Goal: Communication & Community: Answer question/provide support

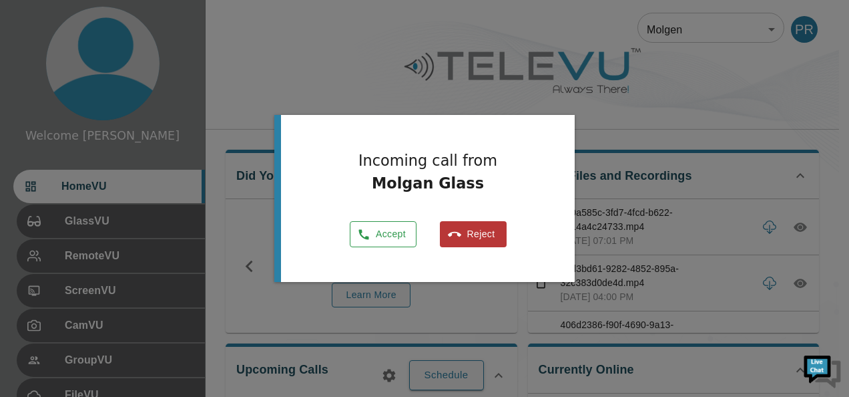
click at [385, 234] on button "Accept" at bounding box center [383, 234] width 67 height 26
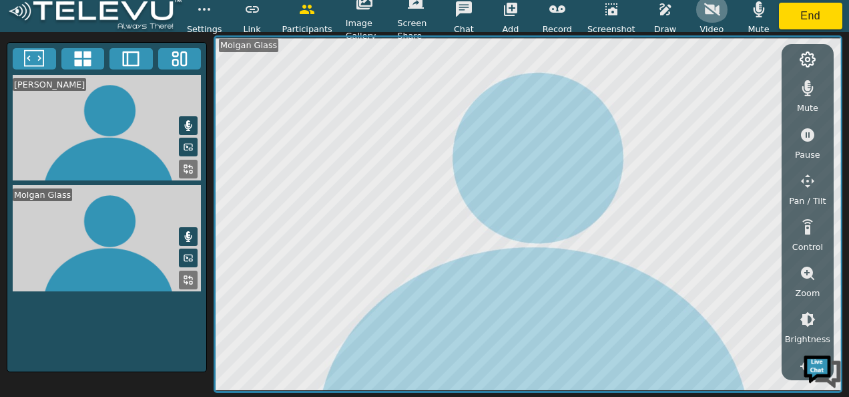
click at [718, 3] on button "button" at bounding box center [712, 9] width 33 height 27
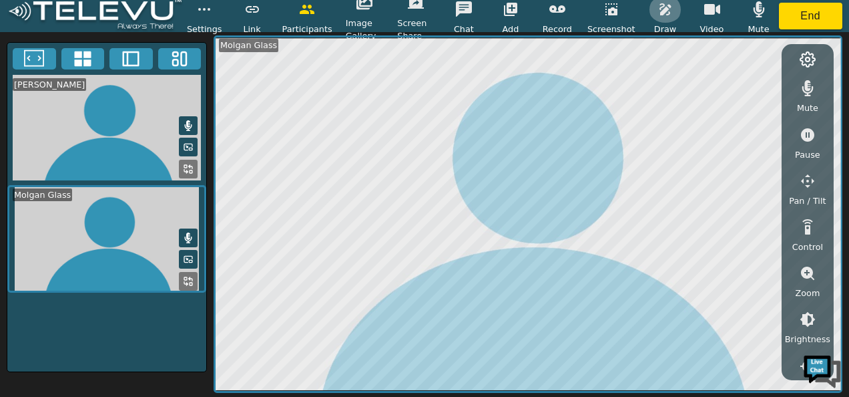
click at [674, 15] on button "button" at bounding box center [665, 9] width 33 height 27
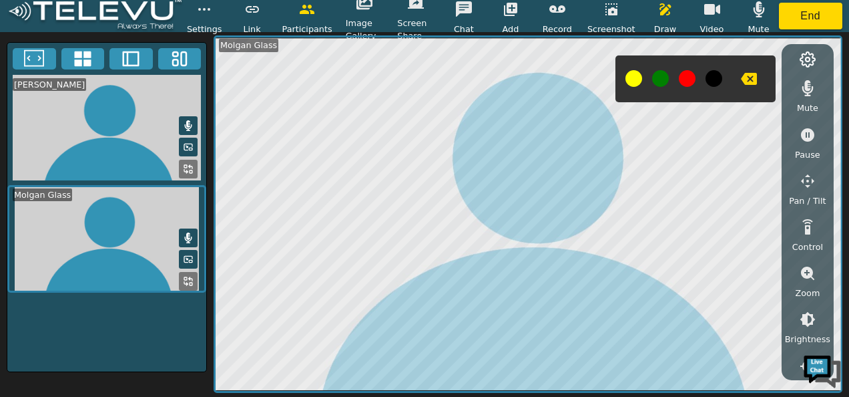
click at [686, 75] on button at bounding box center [687, 78] width 17 height 17
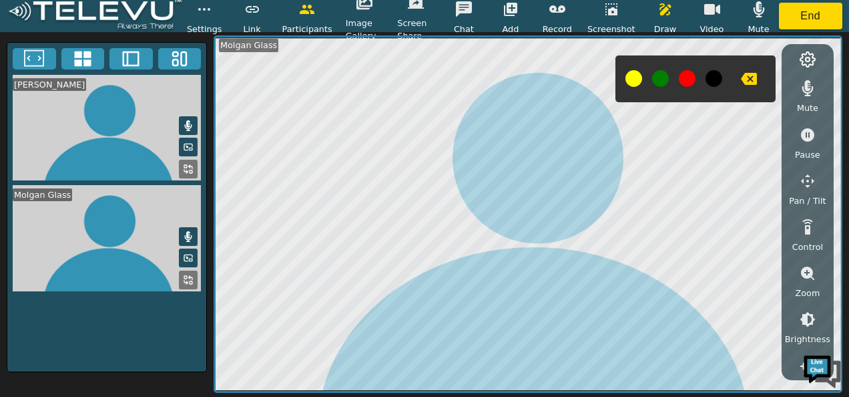
click at [748, 81] on icon "button" at bounding box center [749, 79] width 16 height 12
click at [742, 77] on icon "button" at bounding box center [749, 79] width 16 height 12
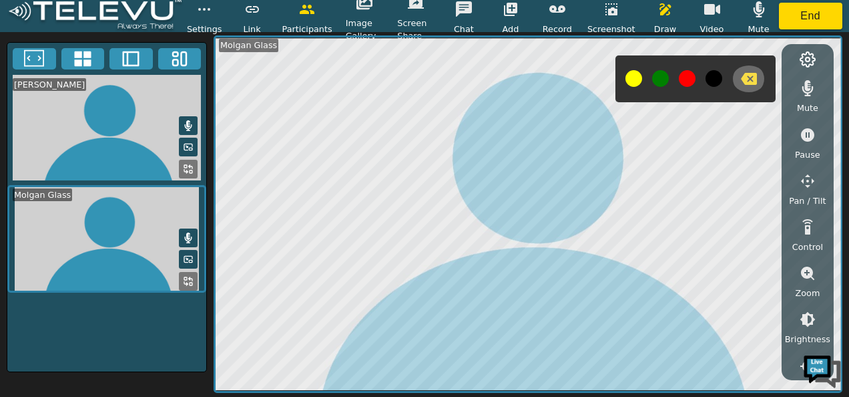
click at [745, 75] on icon "button" at bounding box center [749, 79] width 16 height 12
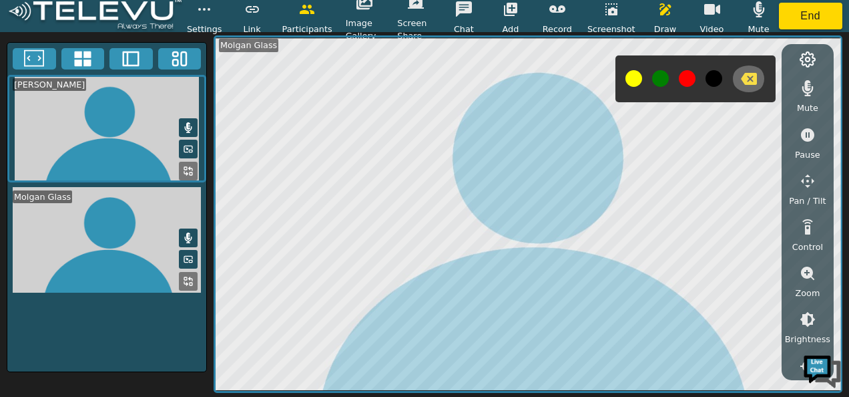
click at [746, 71] on icon "button" at bounding box center [749, 79] width 16 height 16
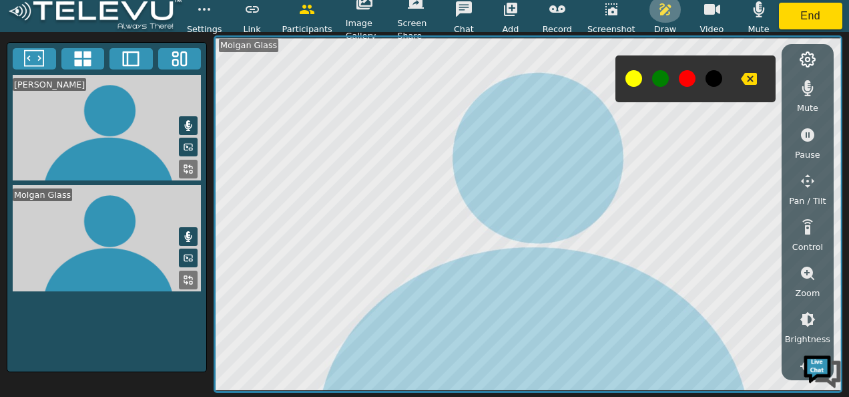
click at [666, 12] on icon "button" at bounding box center [666, 9] width 16 height 16
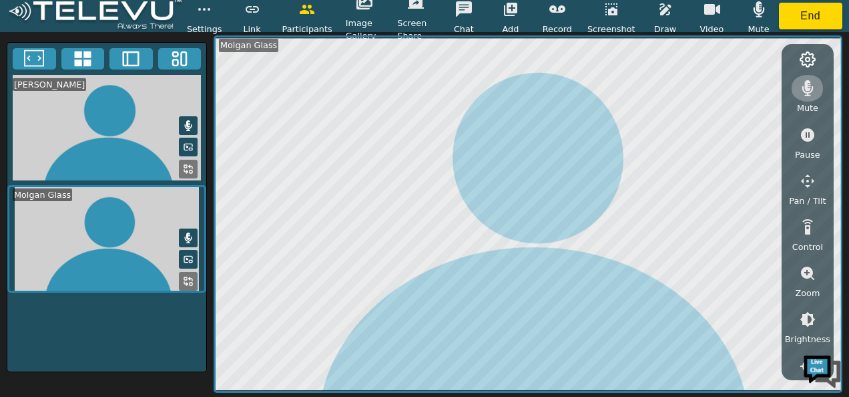
click at [803, 91] on icon "button" at bounding box center [808, 88] width 16 height 16
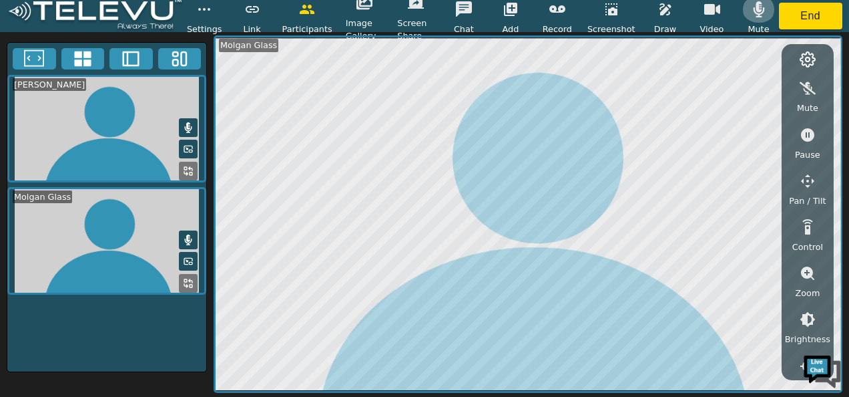
click at [752, 12] on icon "button" at bounding box center [759, 9] width 16 height 16
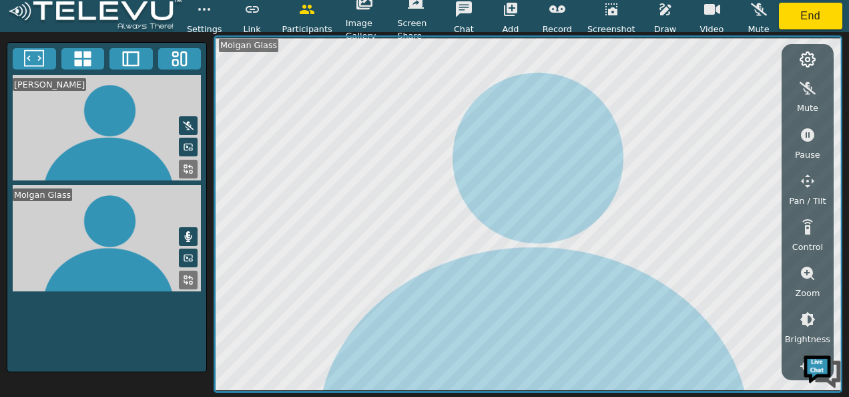
click at [190, 236] on icon at bounding box center [188, 236] width 11 height 11
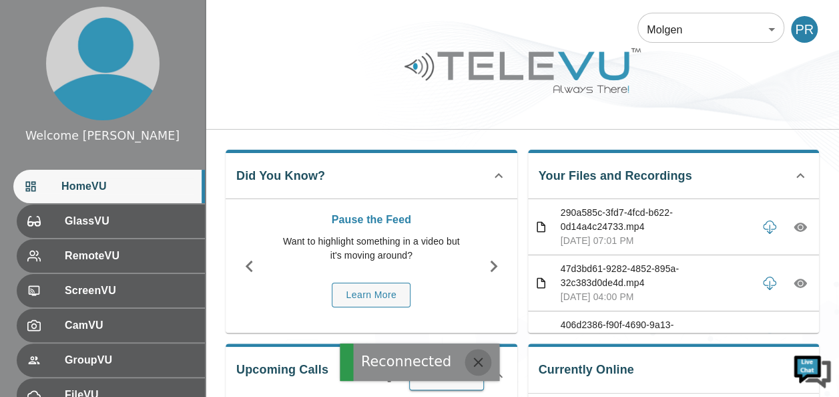
click at [473, 362] on icon "button" at bounding box center [477, 361] width 9 height 9
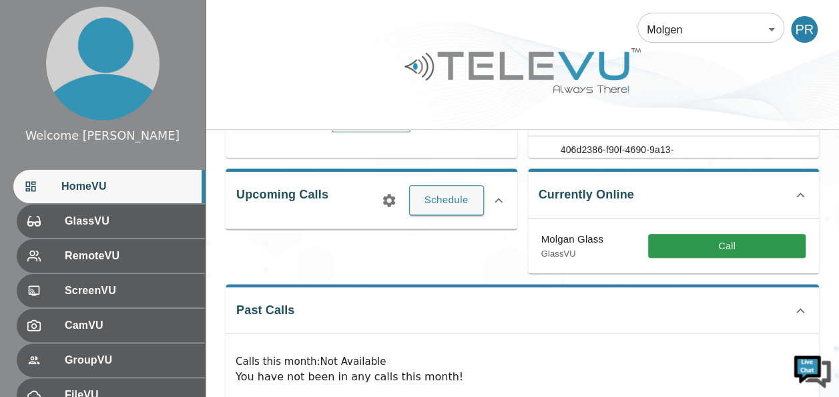
scroll to position [148, 0]
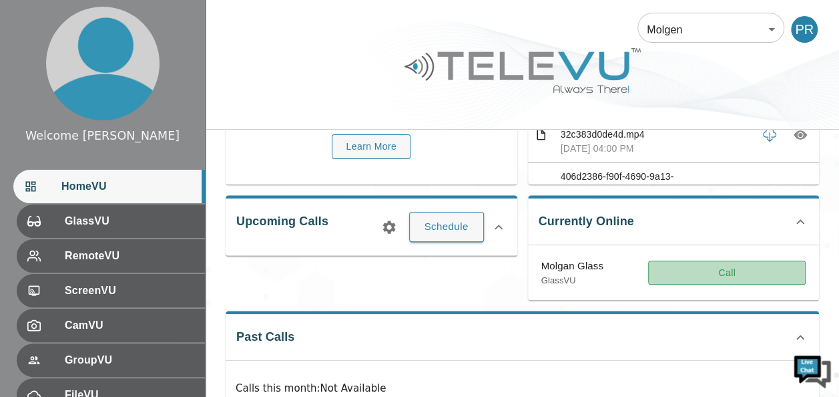
click at [746, 272] on button "Call" at bounding box center [727, 272] width 158 height 25
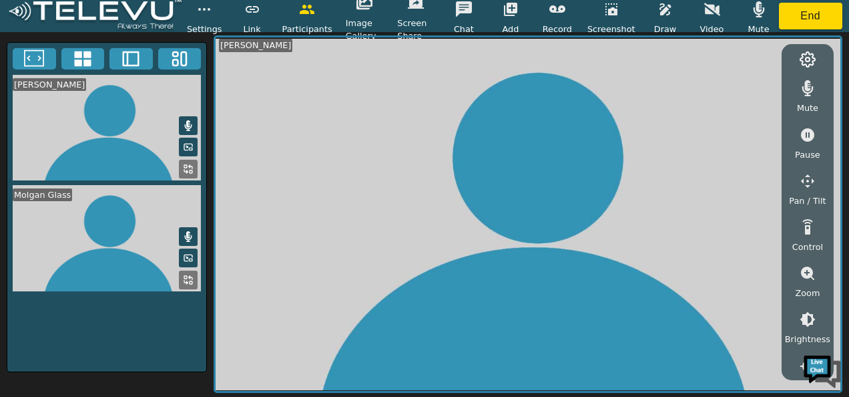
click at [192, 276] on icon at bounding box center [190, 277] width 3 height 3
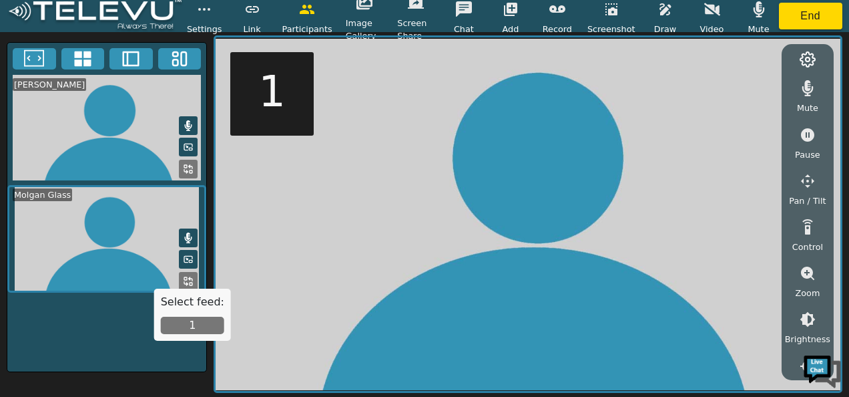
click at [194, 324] on button "1" at bounding box center [192, 324] width 63 height 17
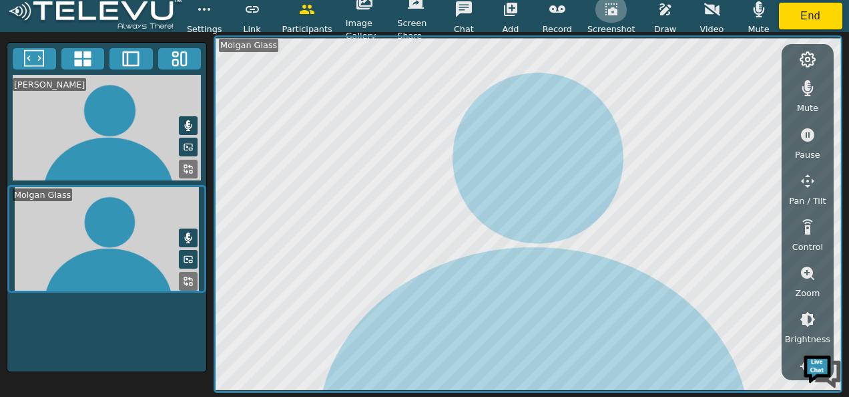
click at [610, 12] on icon "button" at bounding box center [612, 9] width 12 height 12
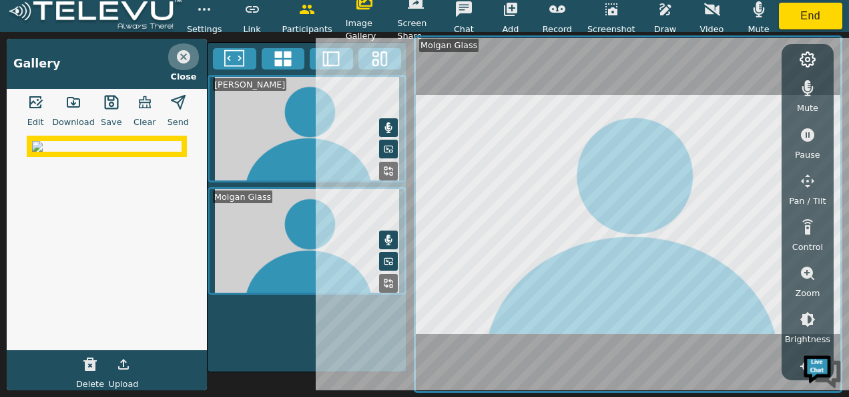
click at [182, 55] on icon "button" at bounding box center [184, 57] width 16 height 16
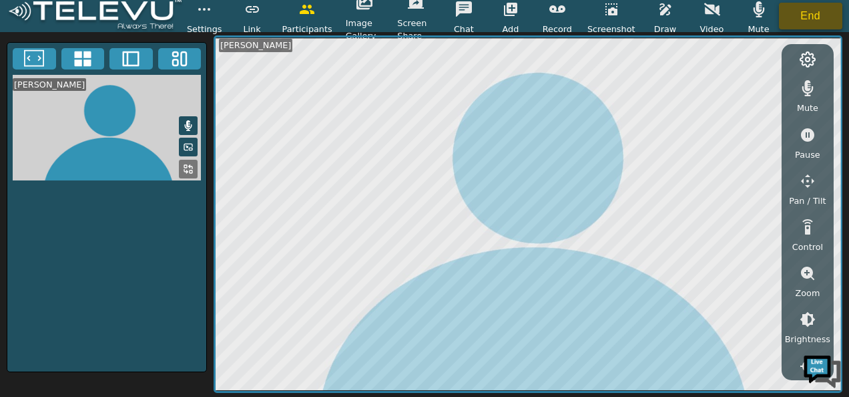
click at [827, 19] on button "End" at bounding box center [811, 16] width 64 height 27
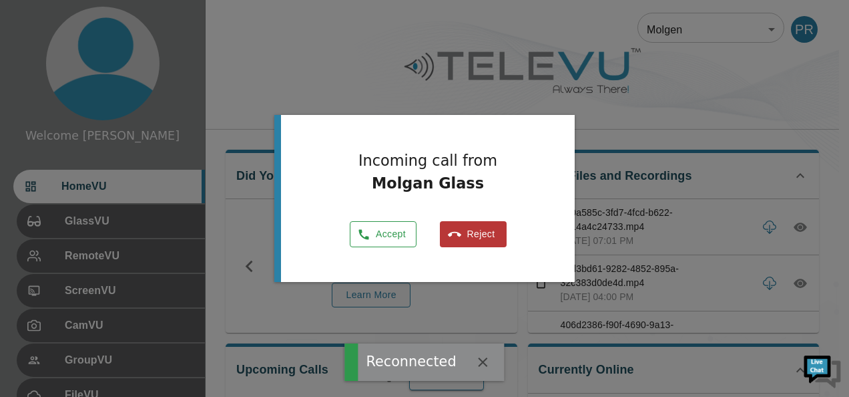
click at [385, 239] on button "Accept" at bounding box center [383, 234] width 67 height 26
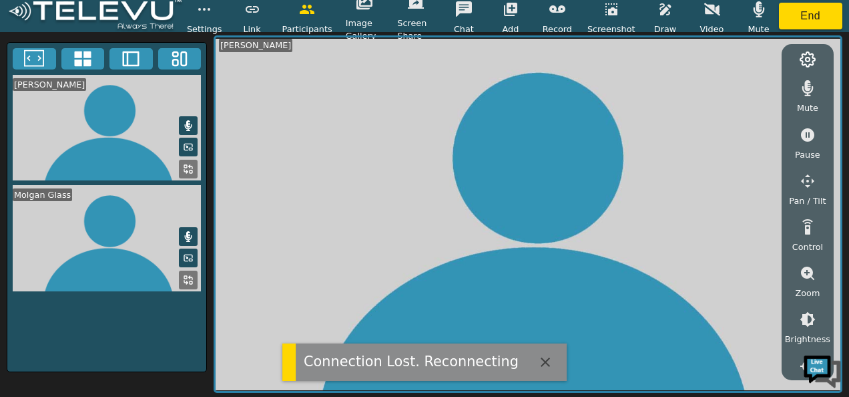
click at [194, 274] on button at bounding box center [188, 279] width 19 height 19
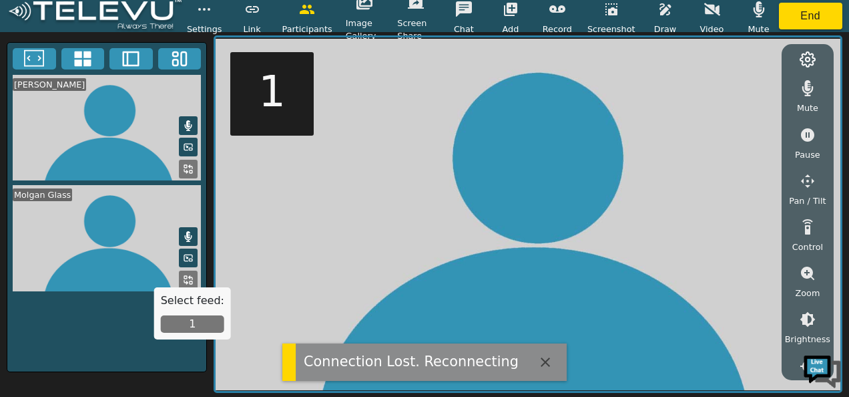
click at [193, 331] on button "1" at bounding box center [192, 323] width 63 height 17
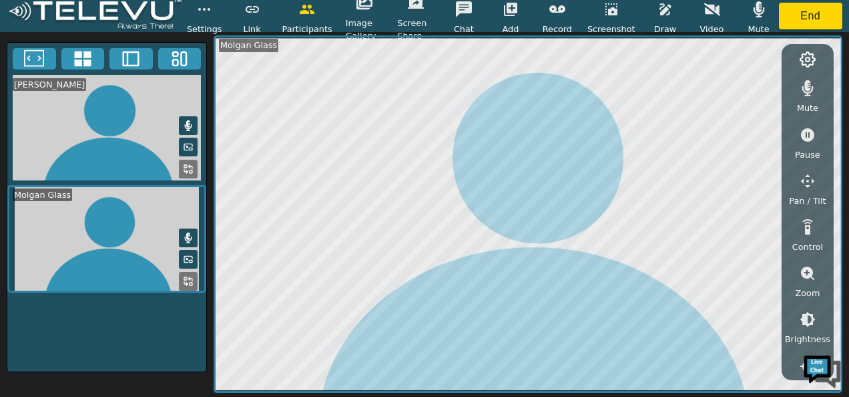
scroll to position [134, 0]
click at [809, 182] on icon "button" at bounding box center [808, 186] width 16 height 16
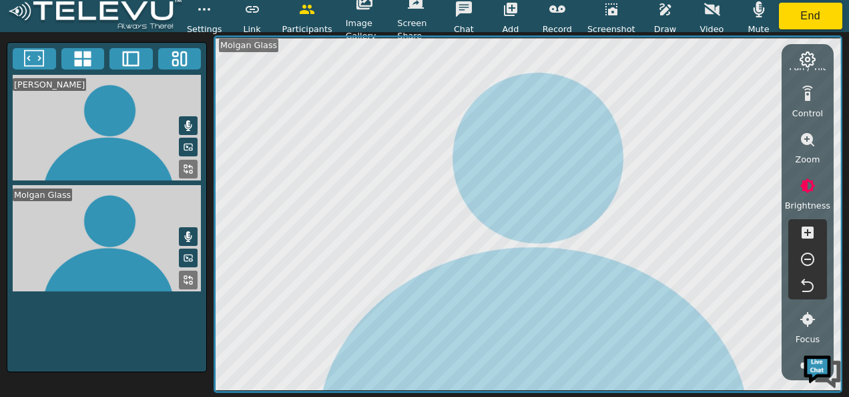
click at [803, 227] on icon "button" at bounding box center [808, 232] width 12 height 12
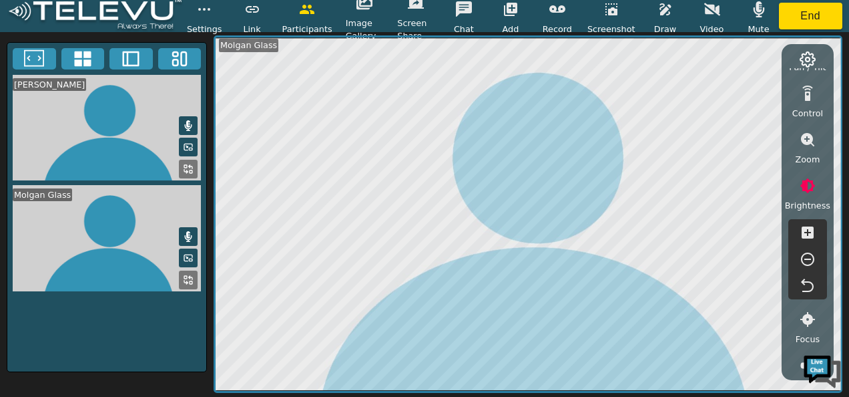
click at [809, 261] on icon "button" at bounding box center [808, 259] width 16 height 16
click at [808, 259] on icon "button" at bounding box center [808, 259] width 16 height 16
click at [808, 258] on icon "button" at bounding box center [807, 258] width 13 height 13
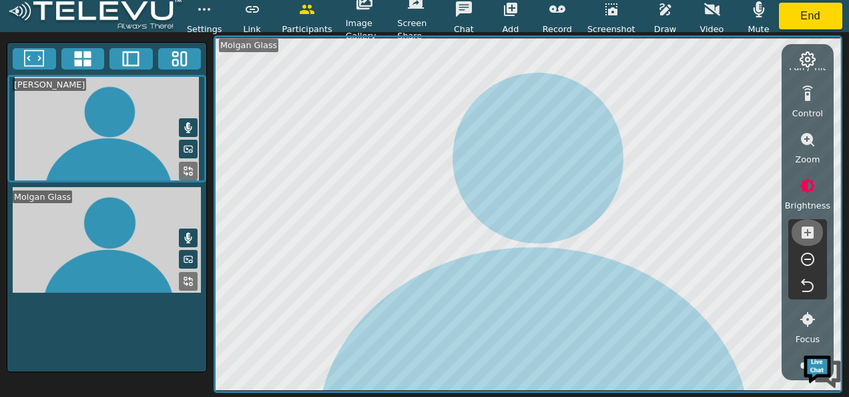
click at [805, 231] on icon "button" at bounding box center [808, 232] width 12 height 12
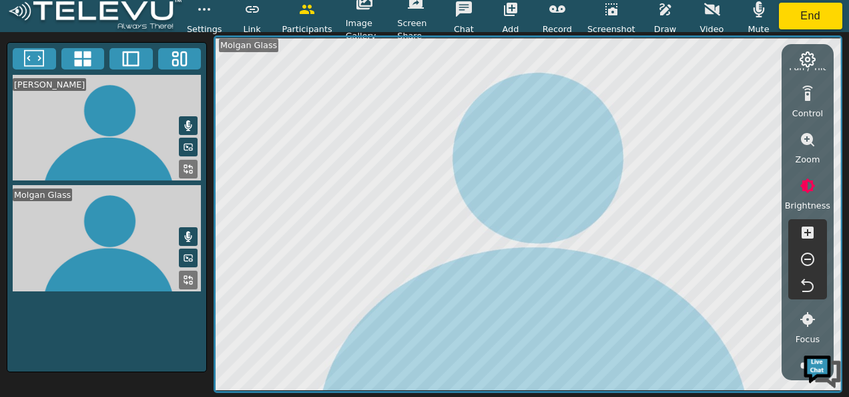
click at [804, 253] on icon "button" at bounding box center [807, 258] width 13 height 13
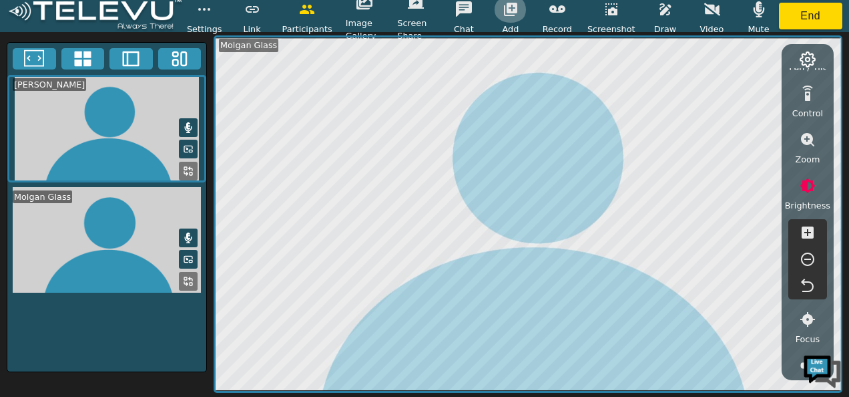
click at [510, 15] on icon "button" at bounding box center [511, 9] width 16 height 16
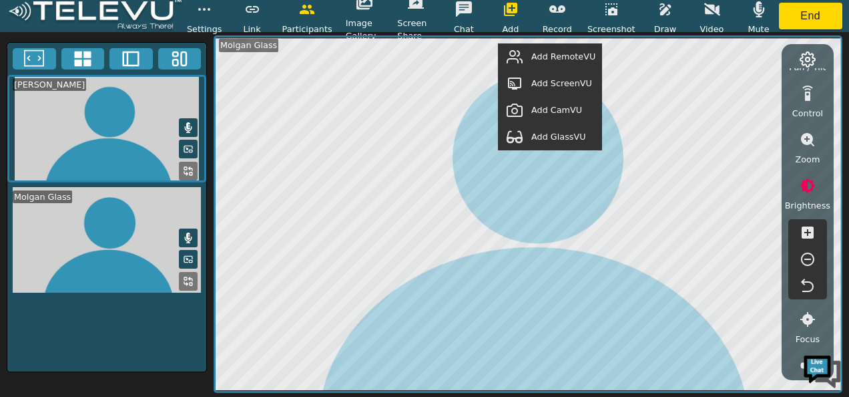
click at [550, 134] on span "Add GlassVU" at bounding box center [558, 136] width 55 height 13
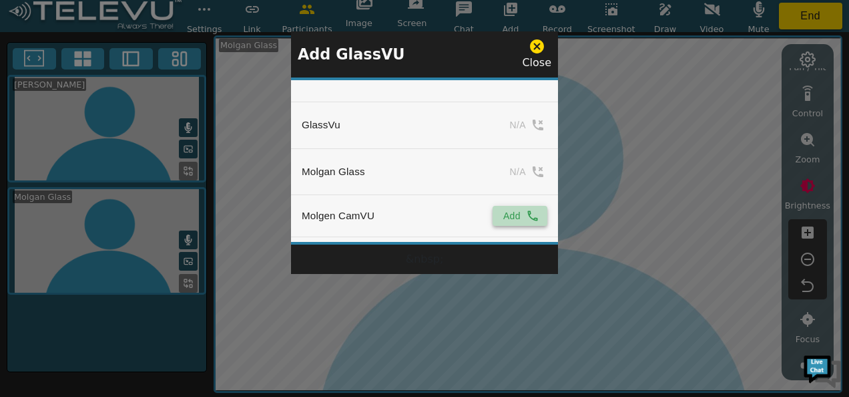
click at [515, 214] on button "Add" at bounding box center [520, 216] width 55 height 20
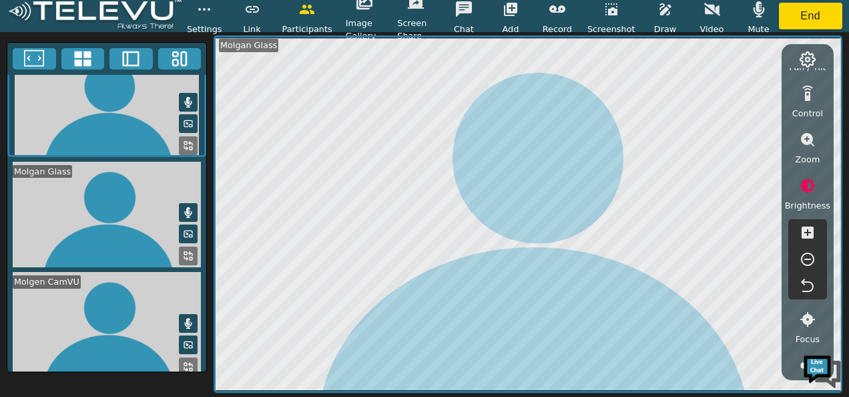
scroll to position [23, 0]
click at [183, 361] on icon at bounding box center [188, 366] width 11 height 11
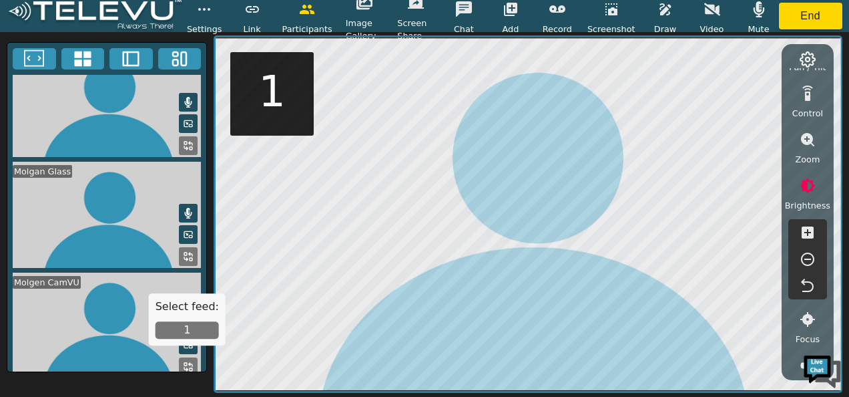
click at [186, 331] on button "1" at bounding box center [187, 329] width 63 height 17
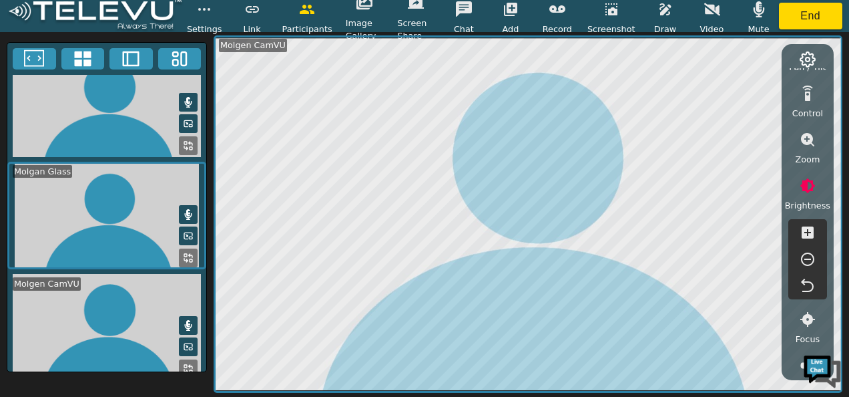
click at [83, 56] on icon at bounding box center [83, 59] width 20 height 20
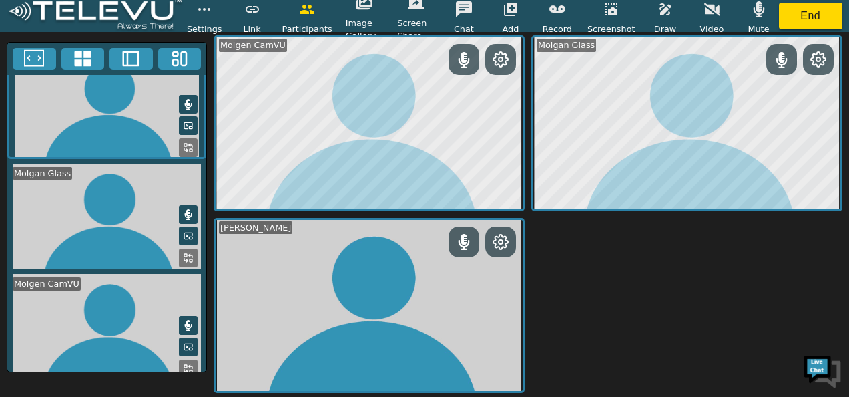
scroll to position [25, 0]
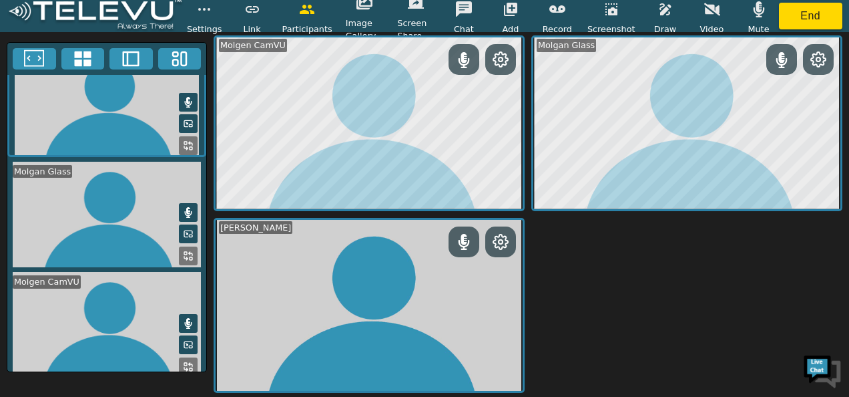
click at [61, 48] on button at bounding box center [82, 58] width 43 height 21
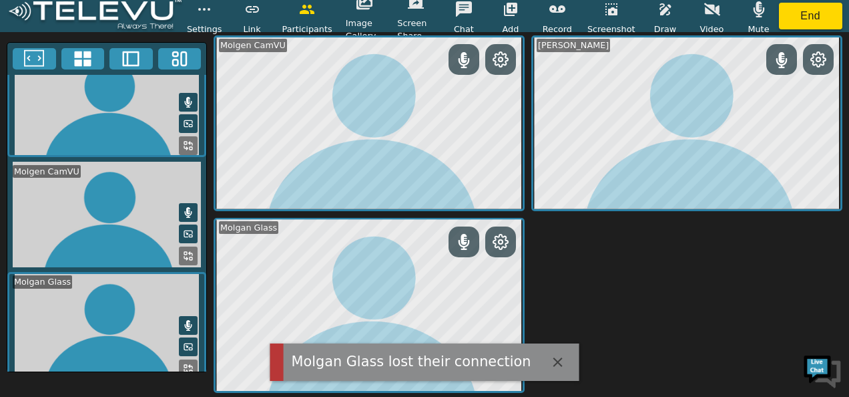
scroll to position [23, 0]
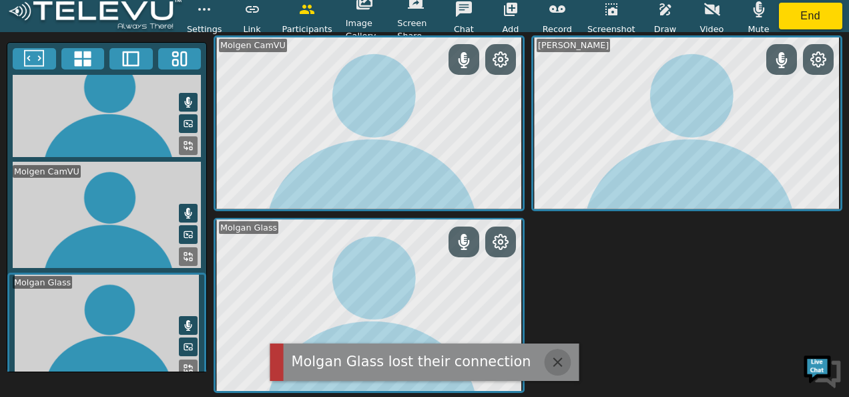
click at [549, 355] on icon "button" at bounding box center [557, 362] width 16 height 16
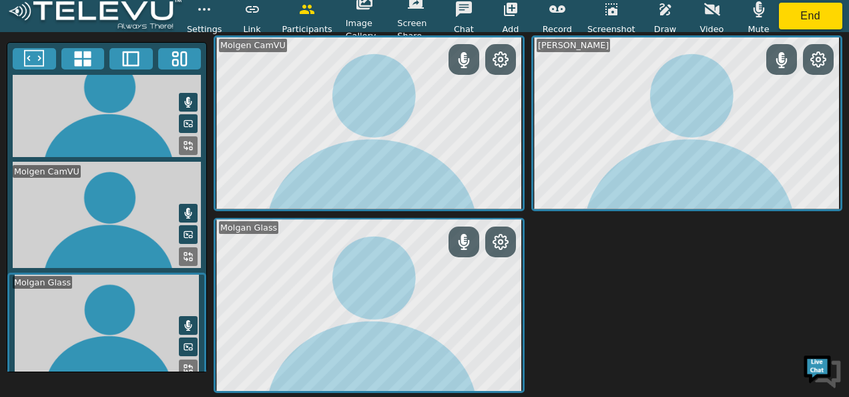
scroll to position [25, 0]
click at [41, 60] on icon at bounding box center [34, 59] width 20 height 20
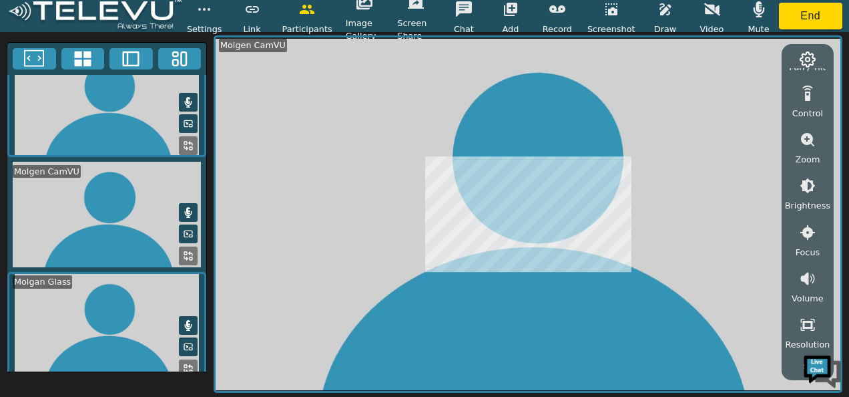
click at [185, 250] on icon at bounding box center [188, 255] width 11 height 11
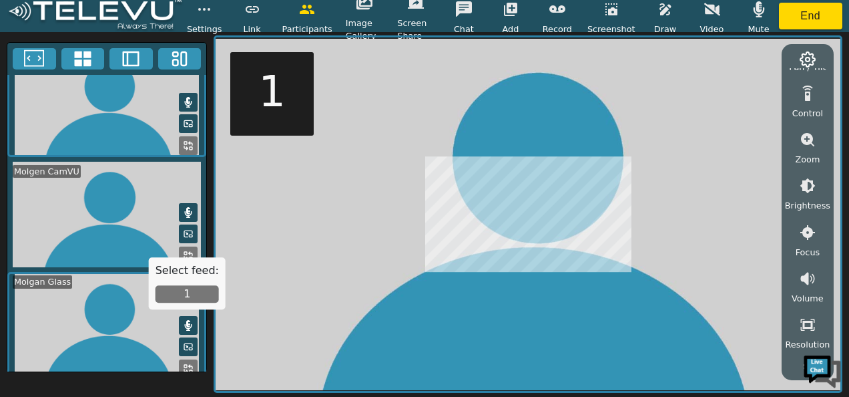
click at [184, 369] on icon at bounding box center [185, 370] width 3 height 3
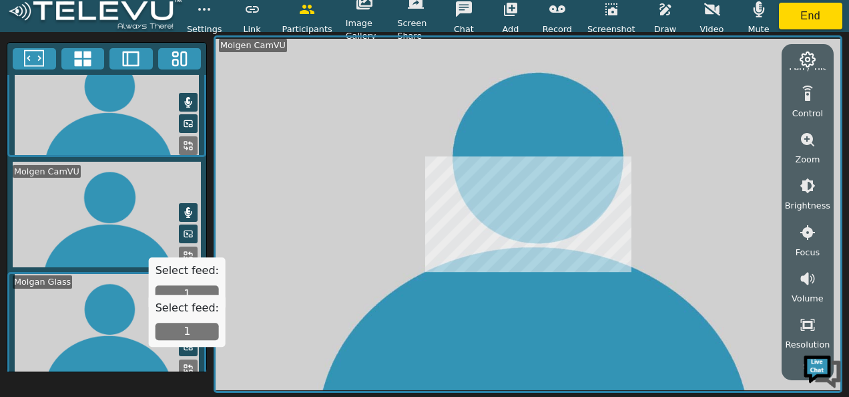
click at [186, 332] on button "1" at bounding box center [187, 330] width 63 height 17
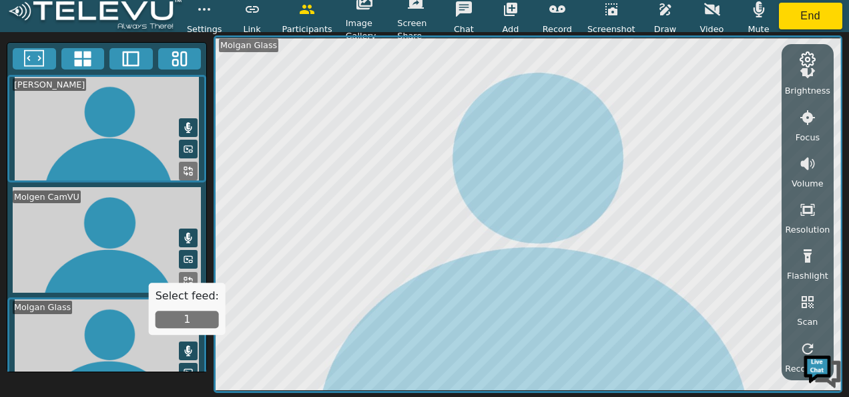
scroll to position [250, 0]
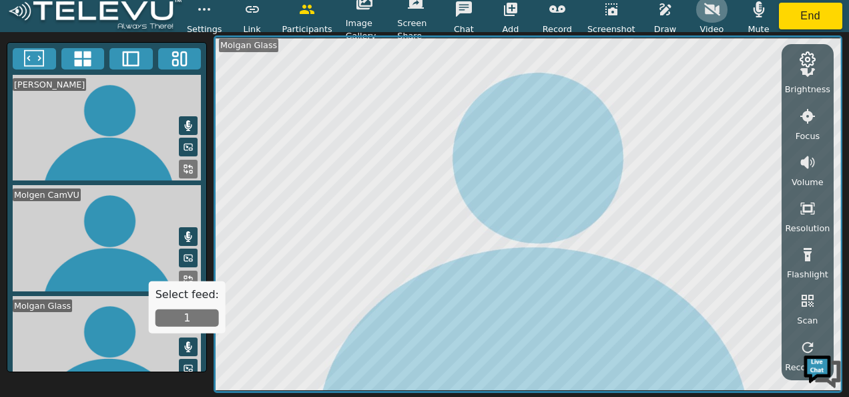
click at [706, 10] on icon "button" at bounding box center [712, 9] width 16 height 13
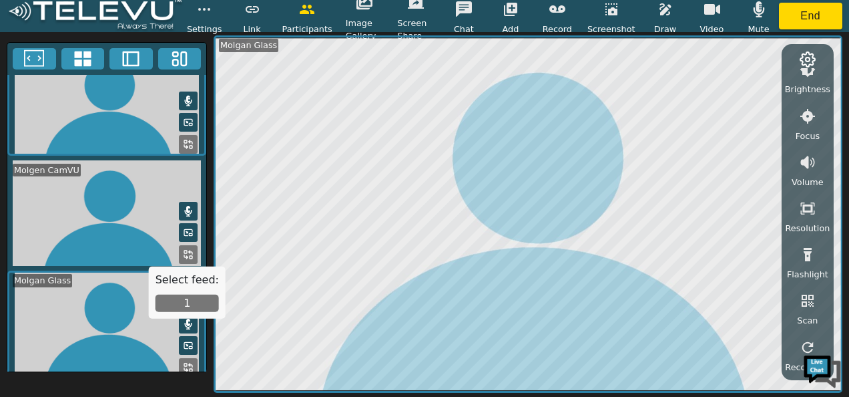
scroll to position [0, 0]
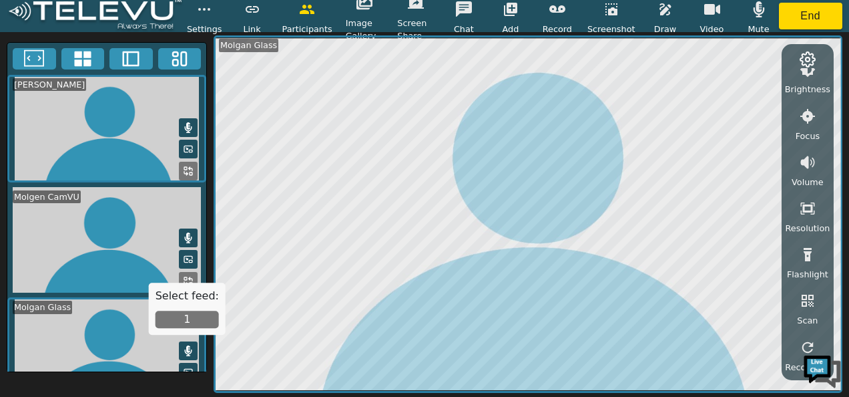
click at [183, 367] on icon at bounding box center [188, 372] width 11 height 11
click at [184, 369] on icon at bounding box center [188, 372] width 8 height 6
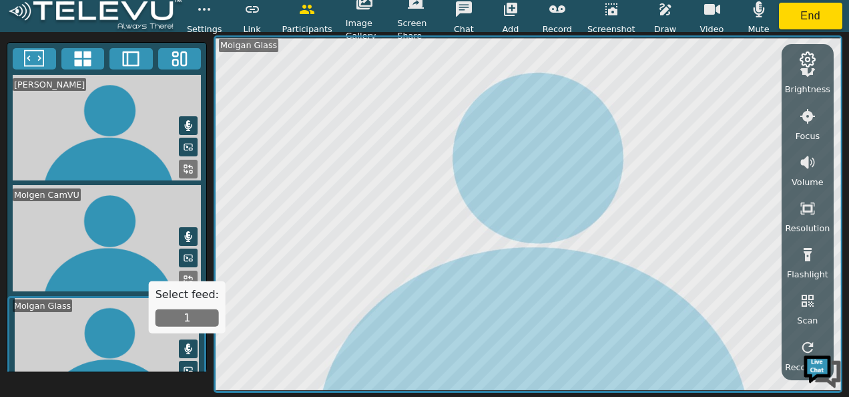
click at [27, 61] on icon at bounding box center [34, 59] width 20 height 20
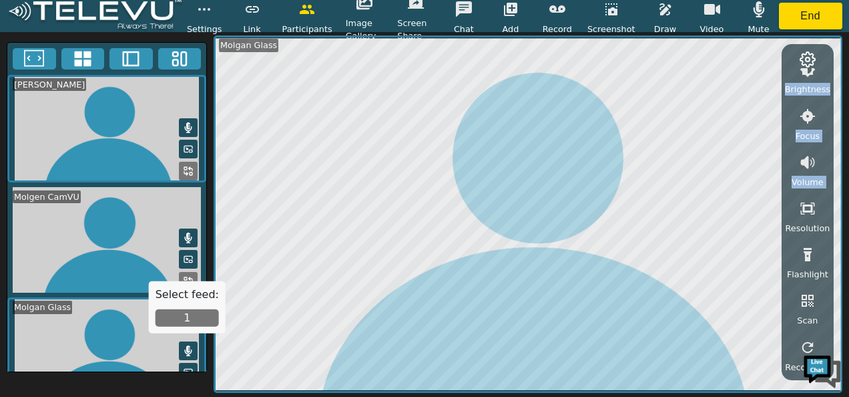
drag, startPoint x: 831, startPoint y: 213, endPoint x: 841, endPoint y: 174, distance: 40.8
click at [841, 174] on div "Mute Pause Pan / Tilt Control Zoom Brightness Focus Volume Resolution Flashligh…" at bounding box center [528, 213] width 629 height 357
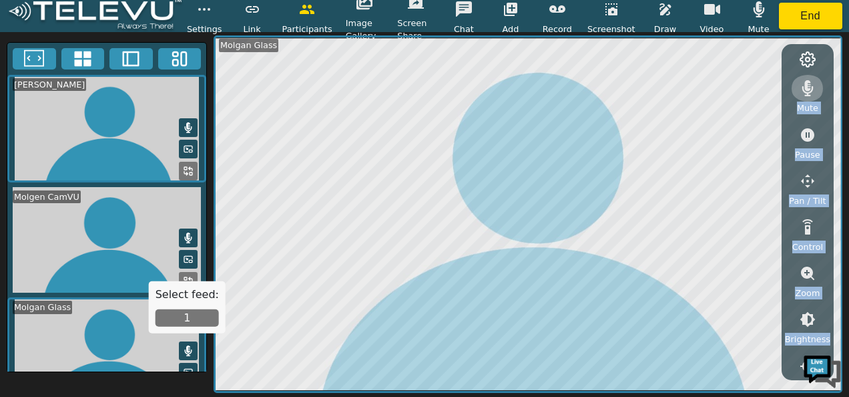
click at [808, 92] on icon "button" at bounding box center [808, 88] width 11 height 16
click at [758, 9] on icon "button" at bounding box center [758, 9] width 11 height 16
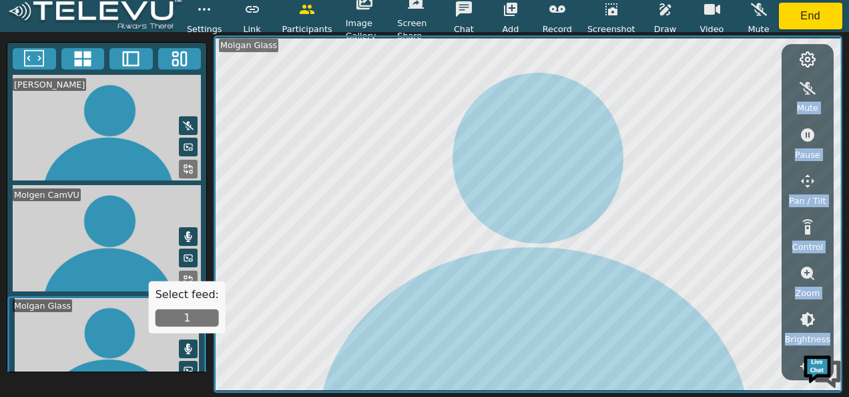
click at [186, 231] on icon at bounding box center [188, 236] width 11 height 11
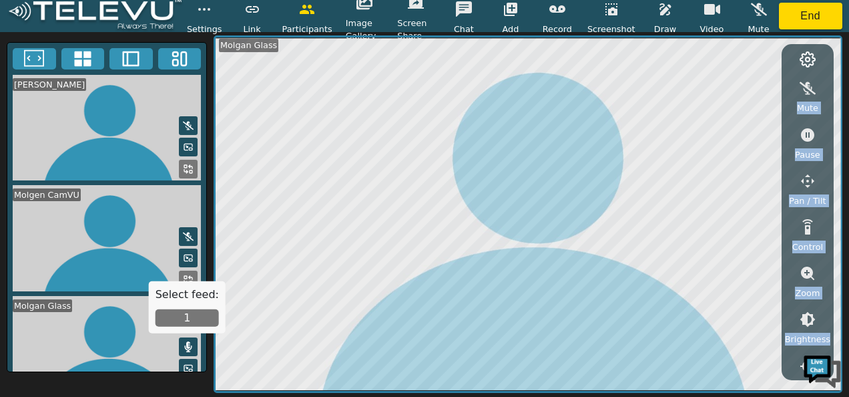
click at [186, 341] on icon at bounding box center [188, 346] width 11 height 11
click at [192, 318] on button "1" at bounding box center [187, 317] width 63 height 17
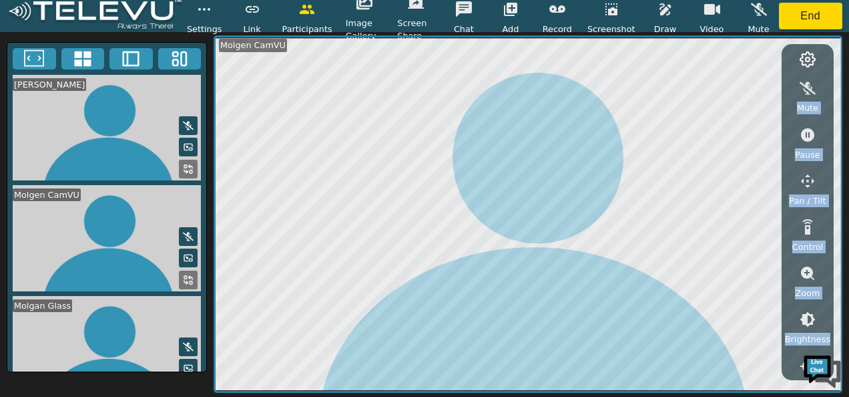
scroll to position [23, 0]
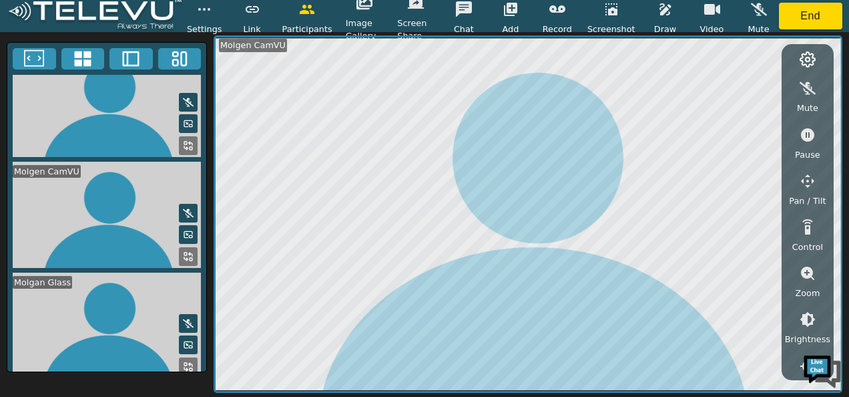
click at [789, 69] on div "Mute Pause Pan / Tilt Control Zoom Brightness Focus Volume Resolution Flashligh…" at bounding box center [807, 220] width 45 height 304
click at [184, 363] on rect at bounding box center [185, 364] width 3 height 3
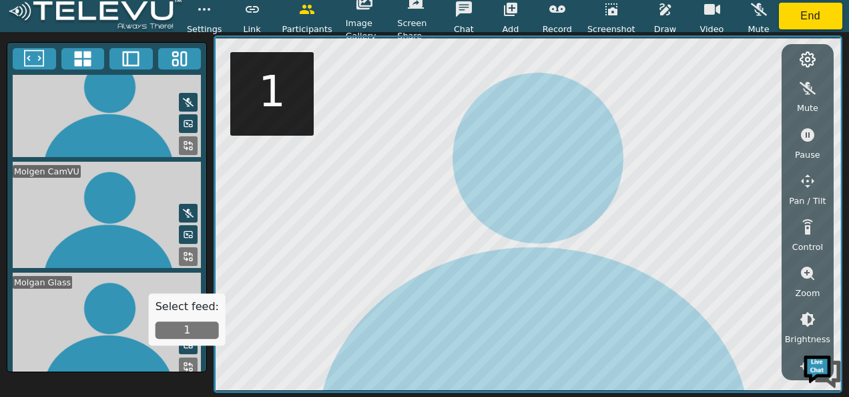
click at [187, 325] on button "1" at bounding box center [187, 329] width 63 height 17
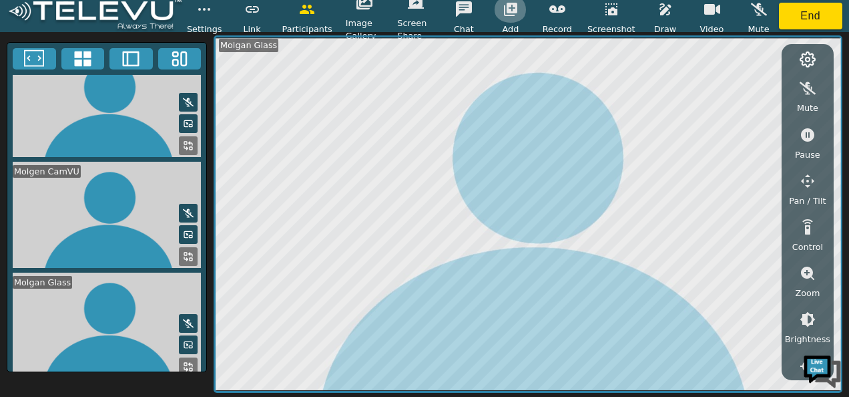
click at [516, 12] on icon "button" at bounding box center [510, 9] width 13 height 13
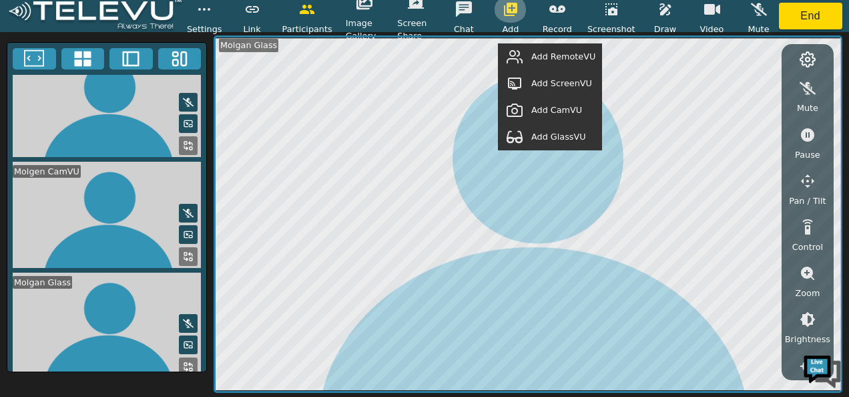
click at [516, 12] on icon "button" at bounding box center [510, 9] width 13 height 13
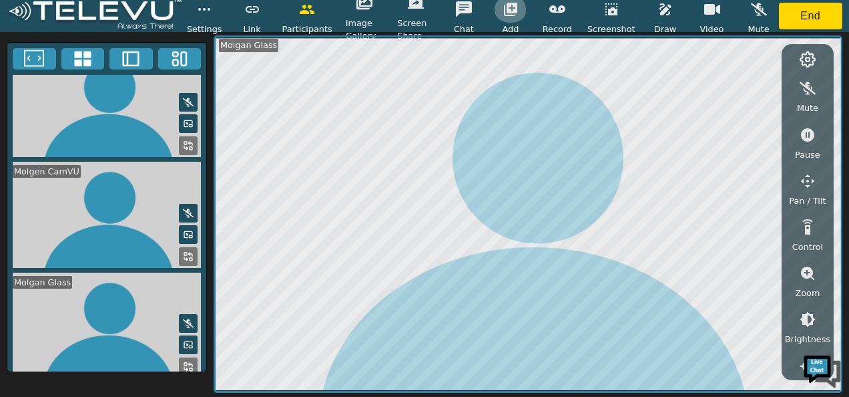
click at [515, 12] on icon "button" at bounding box center [510, 9] width 13 height 13
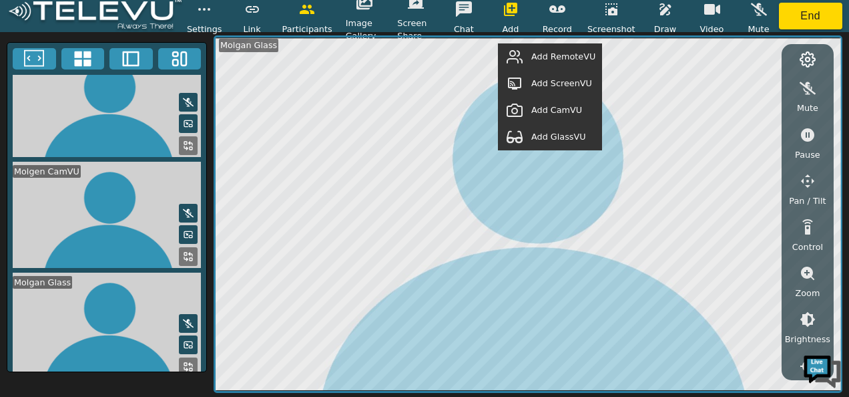
click at [574, 59] on span "Add RemoteVU" at bounding box center [563, 56] width 64 height 13
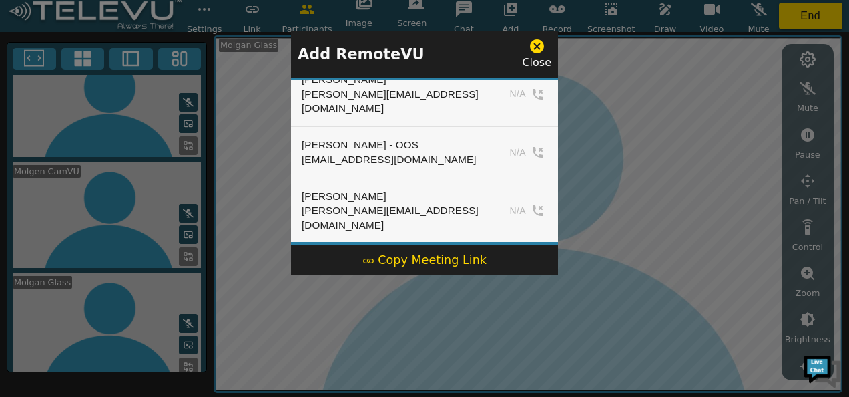
scroll to position [480, 0]
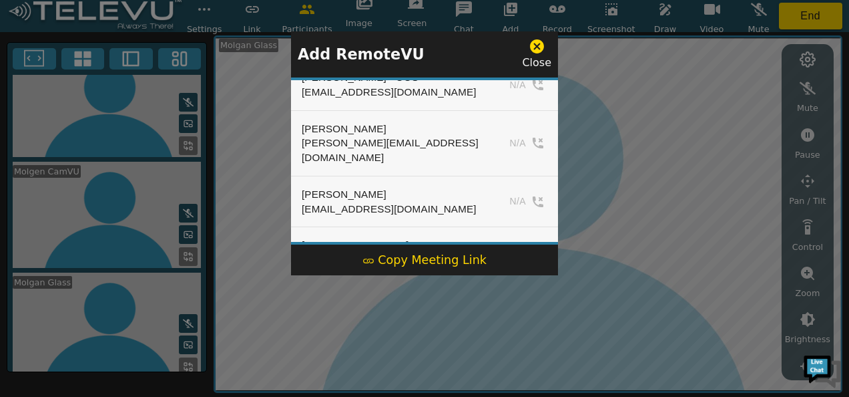
click at [544, 41] on icon at bounding box center [537, 46] width 17 height 17
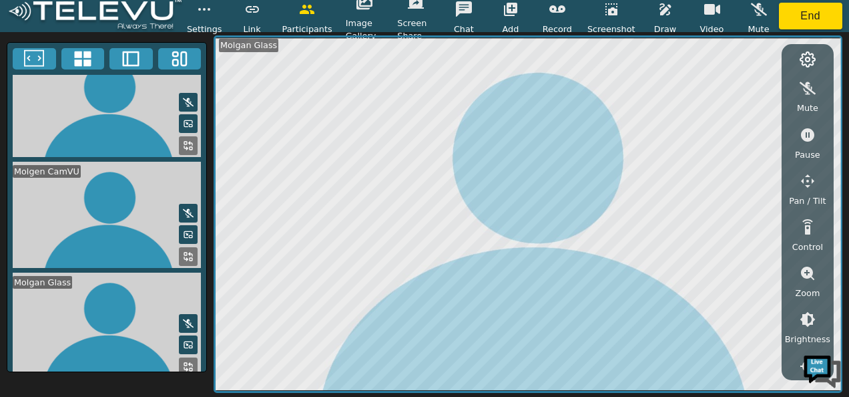
click at [660, 13] on icon "button" at bounding box center [665, 9] width 11 height 12
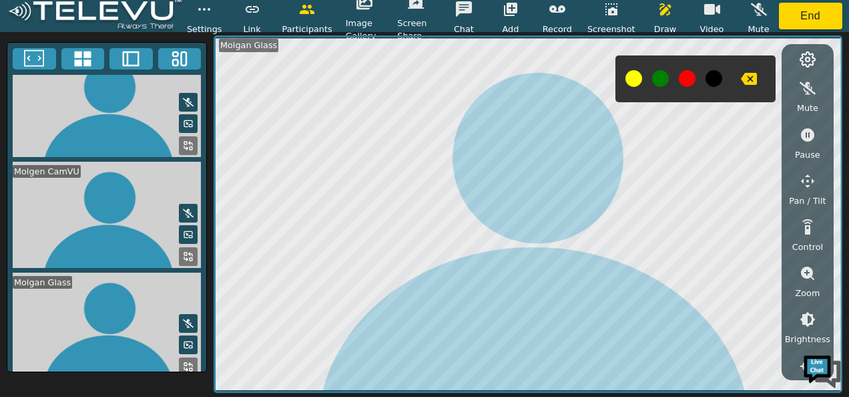
drag, startPoint x: 688, startPoint y: 77, endPoint x: 618, endPoint y: 98, distance: 73.7
click at [688, 77] on button at bounding box center [687, 78] width 17 height 17
click at [746, 75] on icon "button" at bounding box center [749, 79] width 16 height 12
click at [83, 64] on icon at bounding box center [82, 58] width 17 height 15
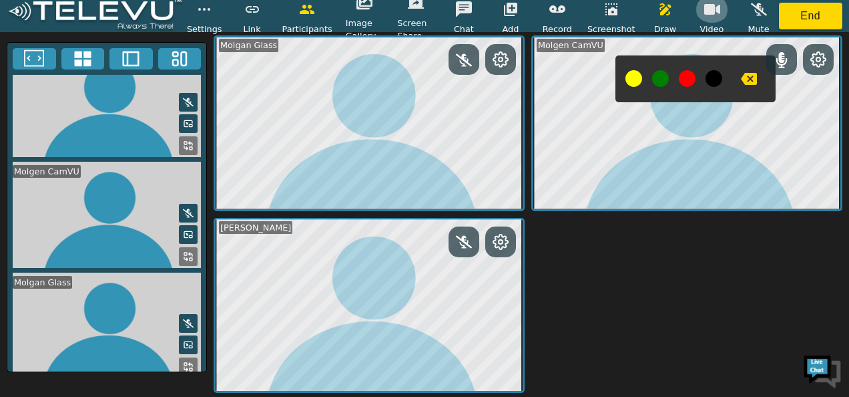
click at [714, 13] on icon "button" at bounding box center [712, 9] width 16 height 16
click at [35, 55] on icon at bounding box center [34, 59] width 20 height 20
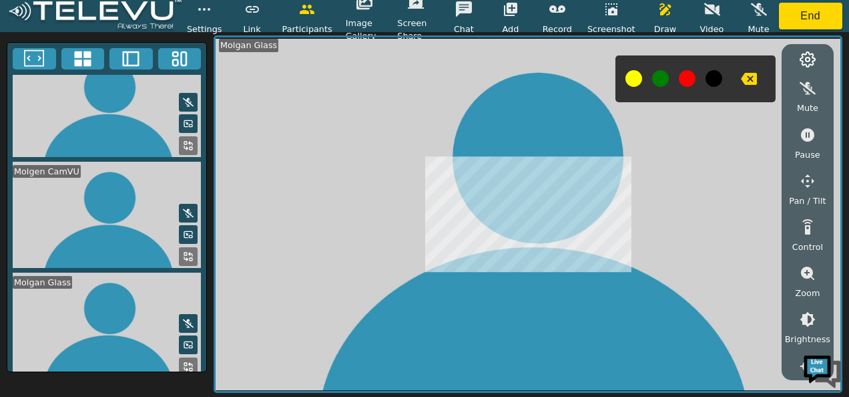
click at [189, 252] on icon at bounding box center [190, 253] width 3 height 3
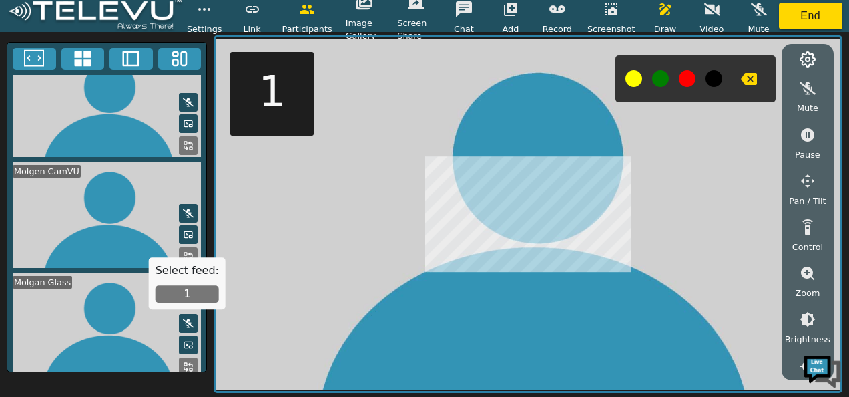
click at [184, 287] on button "1" at bounding box center [187, 294] width 63 height 17
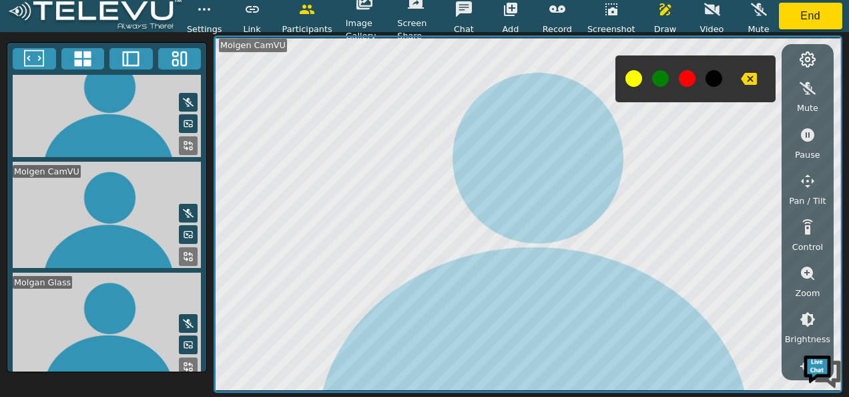
click at [811, 258] on div "Mute Pause Pan / Tilt Control Zoom Brightness Focus Volume Resolution Flashligh…" at bounding box center [807, 220] width 45 height 304
click at [804, 268] on icon "button" at bounding box center [807, 272] width 13 height 13
click at [808, 317] on icon "button" at bounding box center [808, 319] width 16 height 16
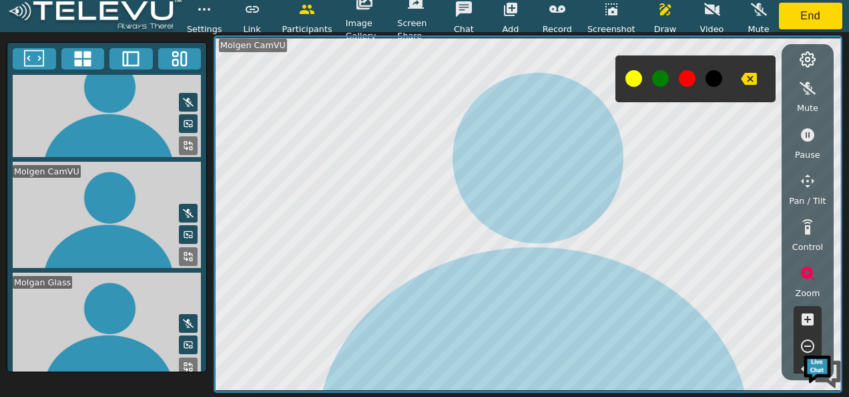
click at [808, 317] on icon "button" at bounding box center [808, 319] width 16 height 16
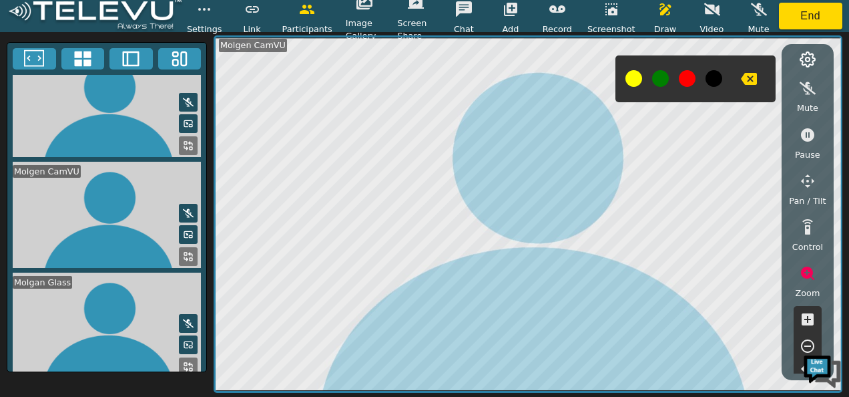
click at [808, 317] on icon "button" at bounding box center [808, 319] width 16 height 16
click at [809, 337] on button "button" at bounding box center [807, 346] width 33 height 27
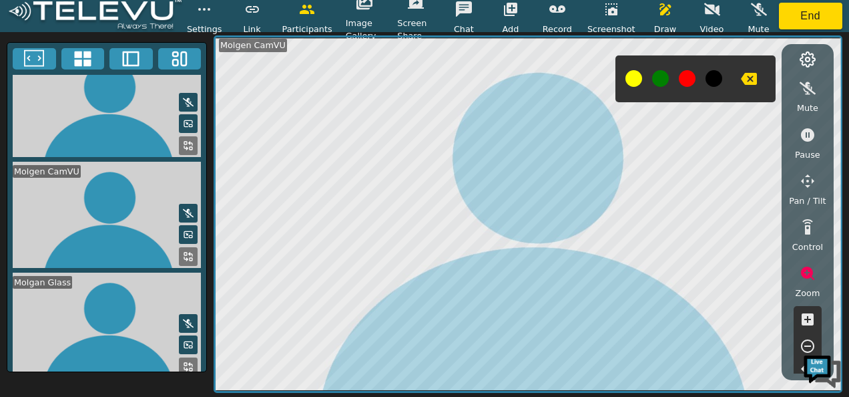
click at [809, 337] on button "button" at bounding box center [807, 346] width 33 height 27
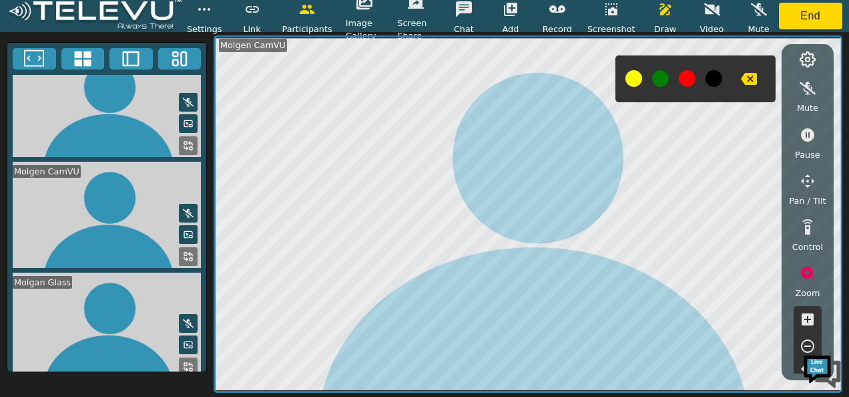
click at [809, 337] on button "button" at bounding box center [807, 346] width 33 height 27
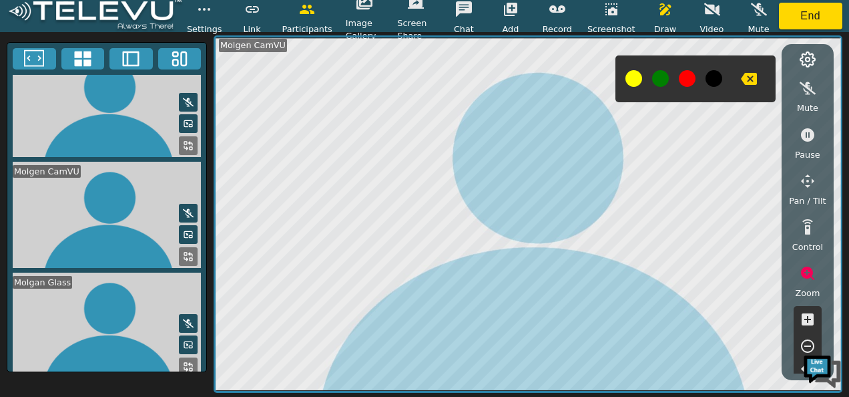
click at [809, 337] on button "button" at bounding box center [807, 346] width 33 height 27
click at [808, 337] on button "button" at bounding box center [807, 346] width 33 height 27
click at [807, 337] on button "button" at bounding box center [807, 346] width 33 height 27
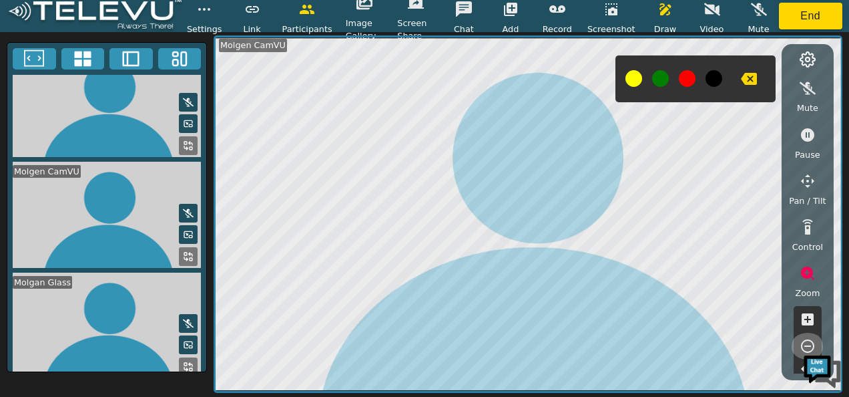
click at [807, 337] on button "button" at bounding box center [807, 346] width 33 height 27
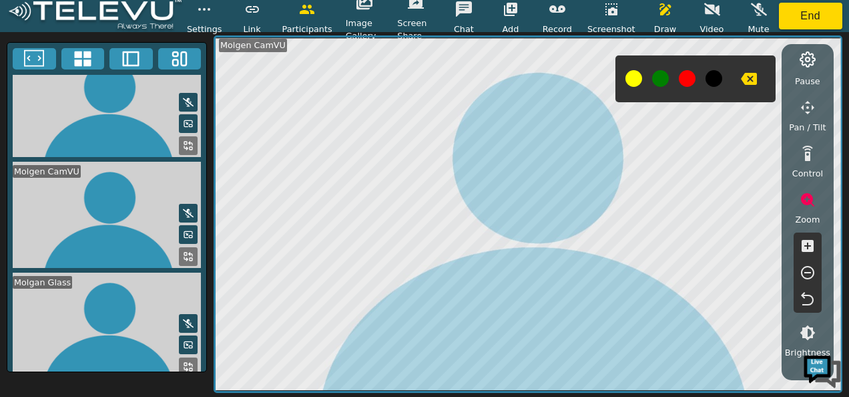
scroll to position [134, 0]
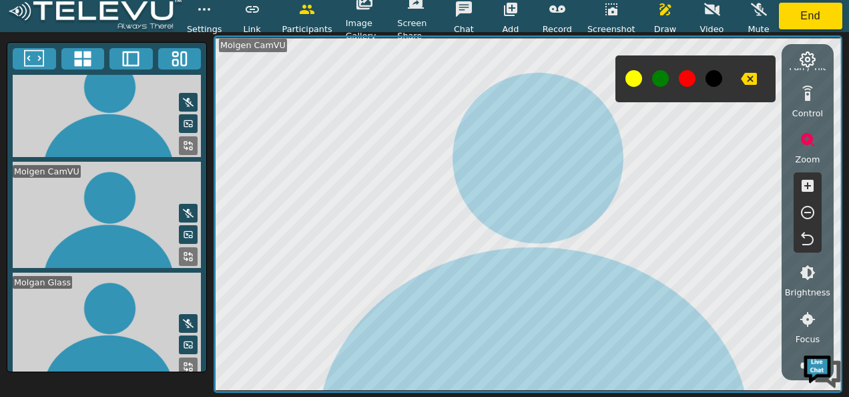
click at [810, 271] on icon "button" at bounding box center [808, 272] width 16 height 16
click at [807, 318] on icon "button" at bounding box center [808, 319] width 16 height 16
click at [808, 316] on icon "button" at bounding box center [808, 319] width 16 height 16
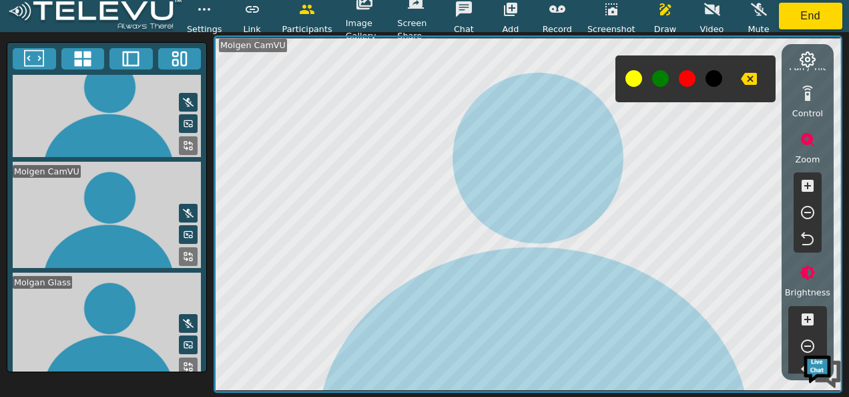
click at [808, 314] on icon "button" at bounding box center [808, 319] width 12 height 12
click at [808, 311] on icon "button" at bounding box center [808, 319] width 16 height 16
click at [805, 319] on icon "button" at bounding box center [808, 319] width 16 height 16
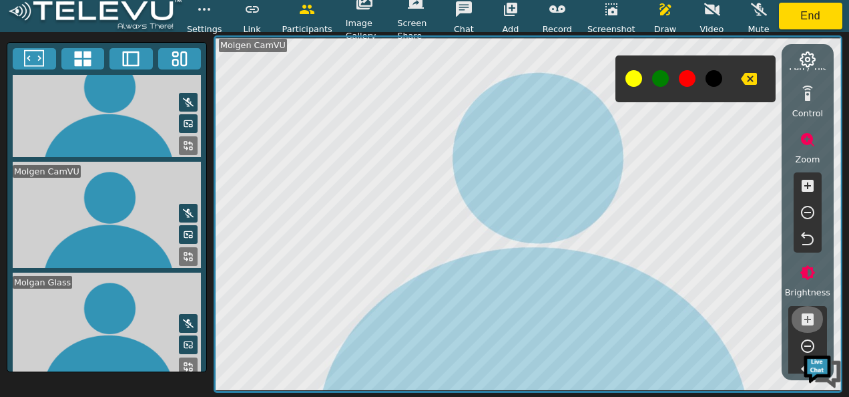
click at [805, 319] on icon "button" at bounding box center [808, 319] width 16 height 16
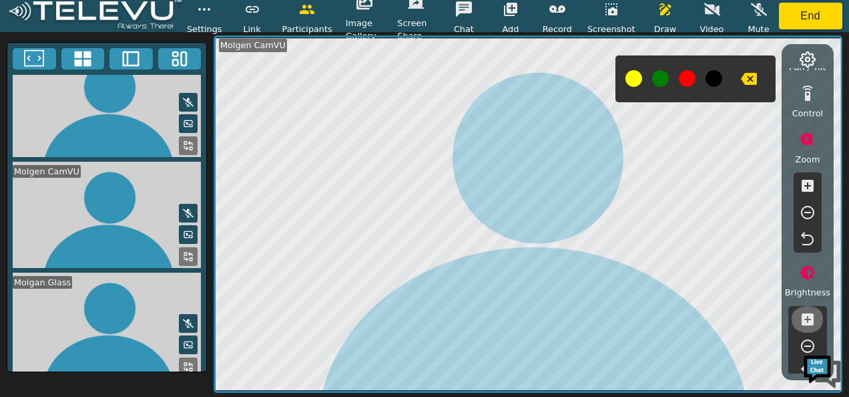
click at [805, 319] on icon "button" at bounding box center [808, 319] width 16 height 16
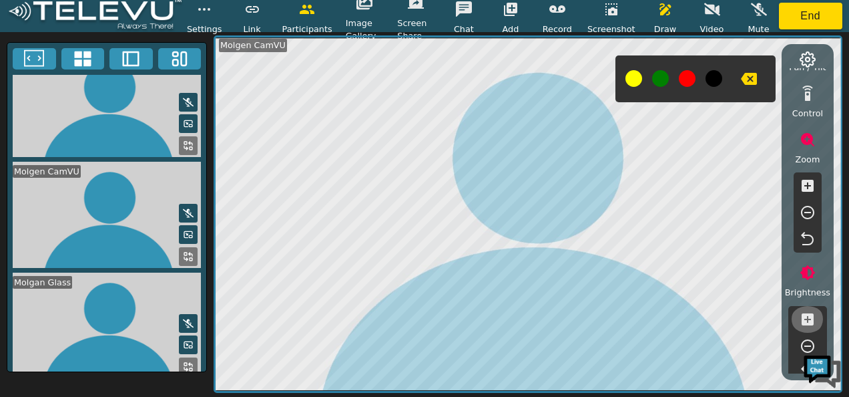
click at [805, 319] on icon "button" at bounding box center [808, 319] width 16 height 16
click at [807, 341] on icon "button" at bounding box center [808, 346] width 16 height 16
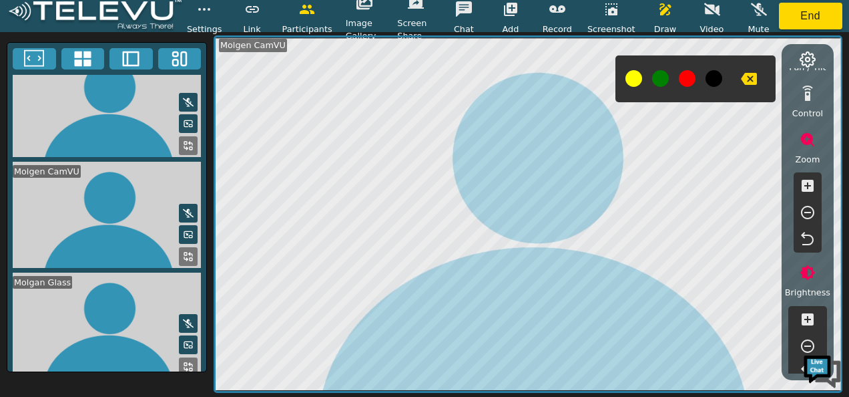
click at [807, 341] on icon "button" at bounding box center [808, 346] width 16 height 16
click at [807, 340] on icon "button" at bounding box center [808, 346] width 16 height 16
click at [807, 339] on icon "button" at bounding box center [807, 345] width 13 height 13
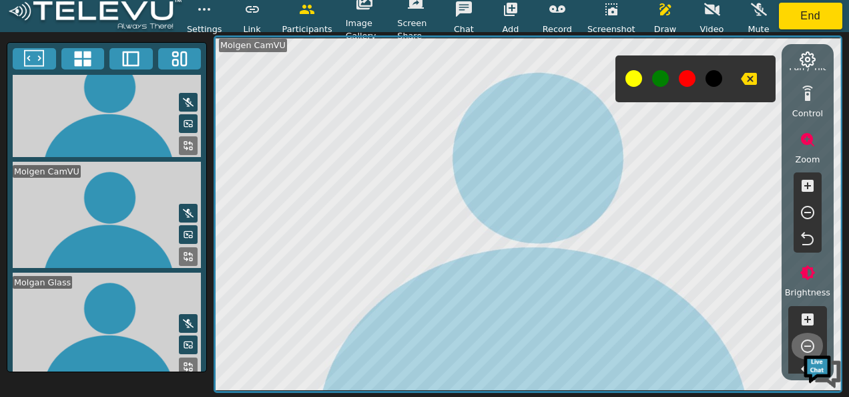
click at [807, 339] on icon "button" at bounding box center [807, 345] width 13 height 13
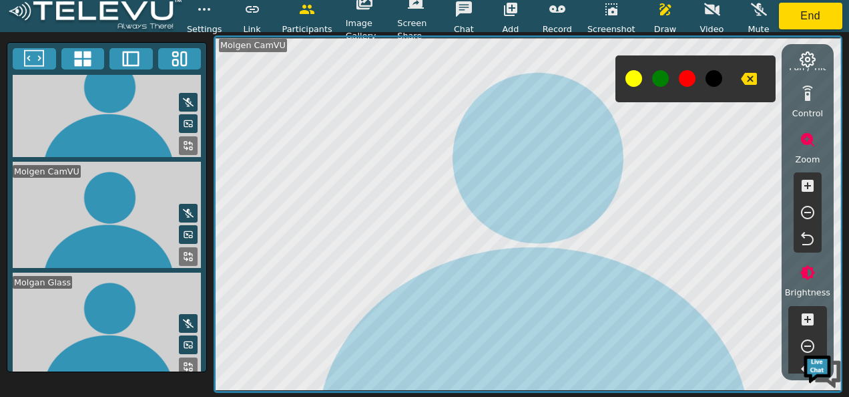
click at [807, 339] on icon "button" at bounding box center [807, 345] width 13 height 13
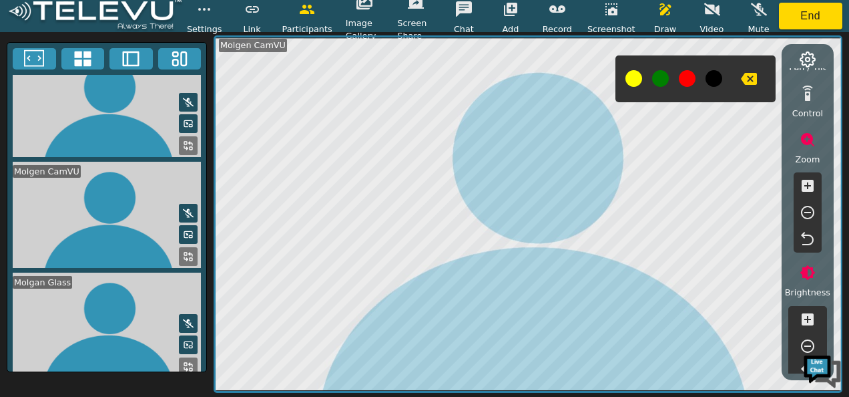
click at [807, 316] on icon "button" at bounding box center [808, 319] width 12 height 12
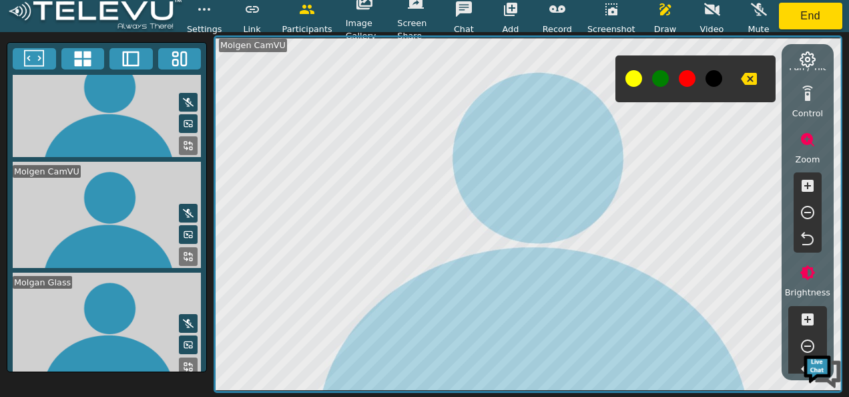
click at [807, 316] on icon "button" at bounding box center [808, 319] width 12 height 12
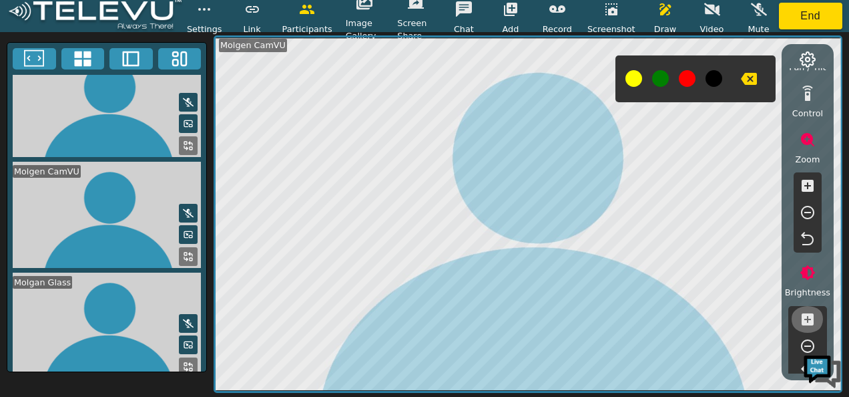
click at [807, 316] on icon "button" at bounding box center [808, 319] width 12 height 12
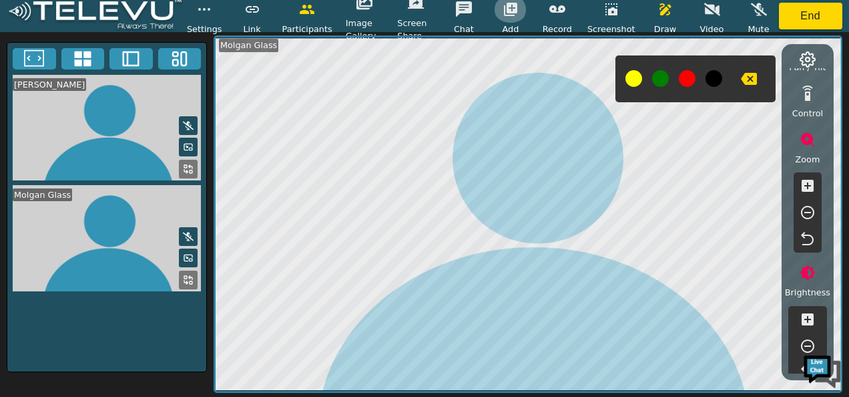
click at [513, 15] on icon "button" at bounding box center [511, 9] width 16 height 16
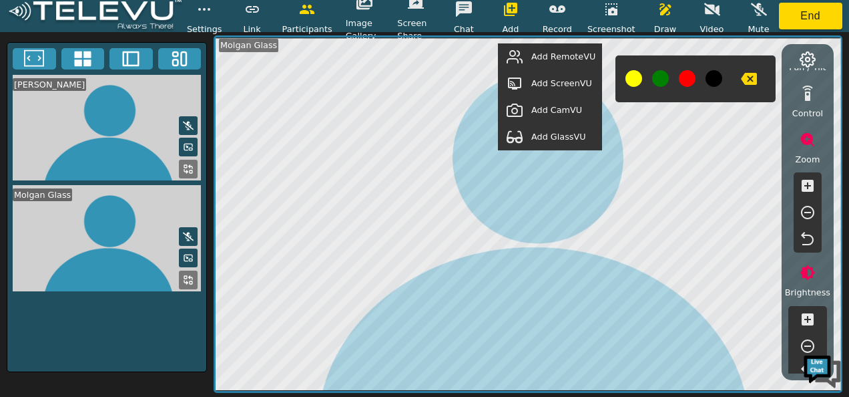
click at [557, 135] on span "Add GlassVU" at bounding box center [558, 136] width 55 height 13
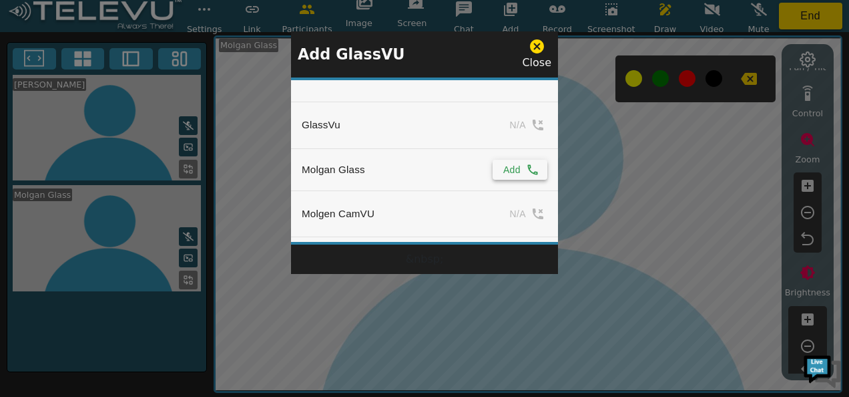
click at [509, 164] on button "Add" at bounding box center [520, 170] width 55 height 20
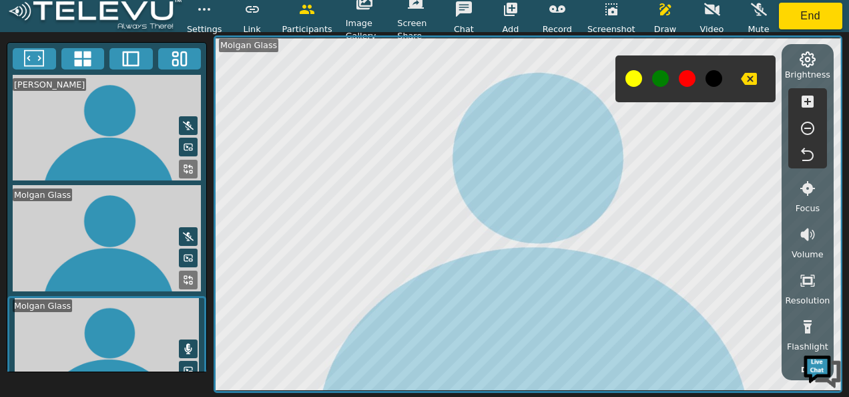
scroll to position [423, 0]
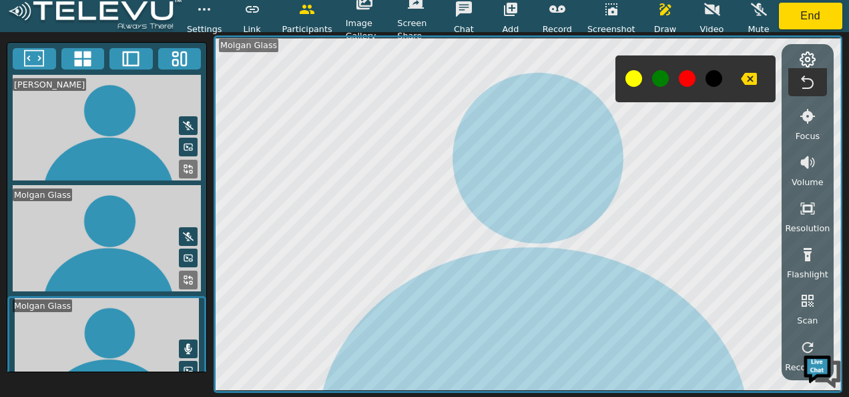
click at [183, 343] on icon at bounding box center [188, 348] width 11 height 11
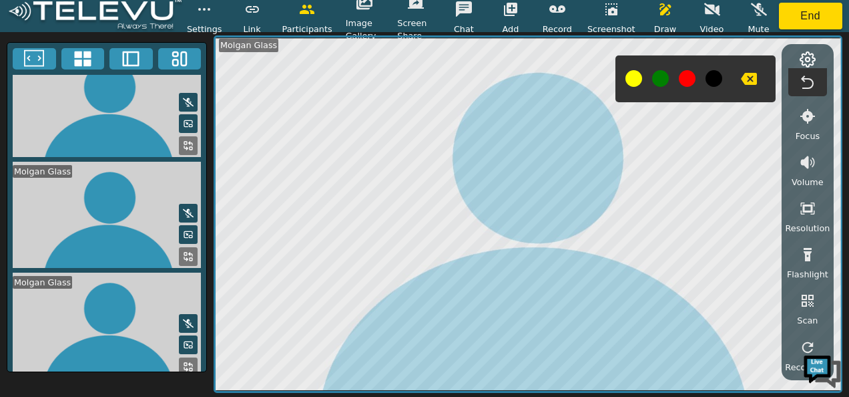
scroll to position [0, 0]
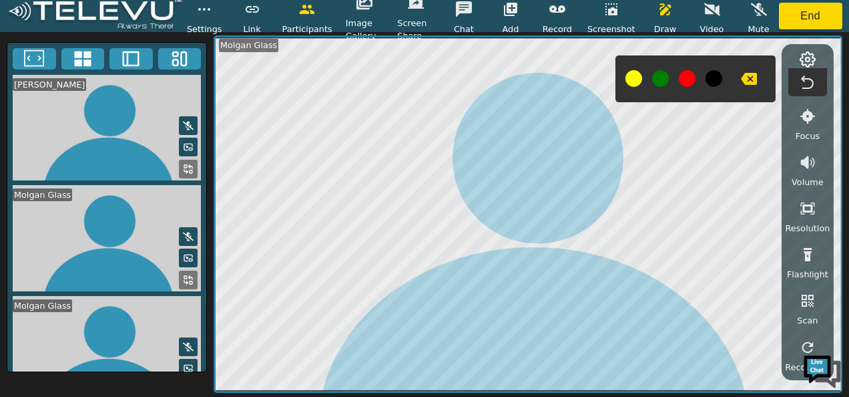
click at [511, 15] on icon "button" at bounding box center [510, 9] width 13 height 13
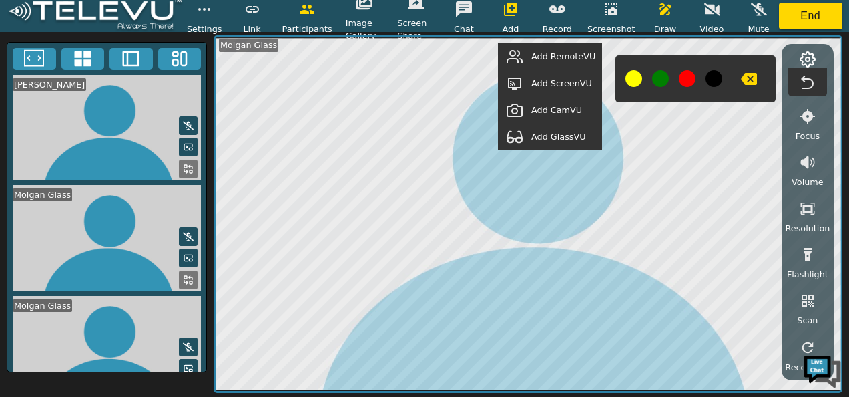
click at [557, 137] on span "Add GlassVU" at bounding box center [558, 136] width 55 height 13
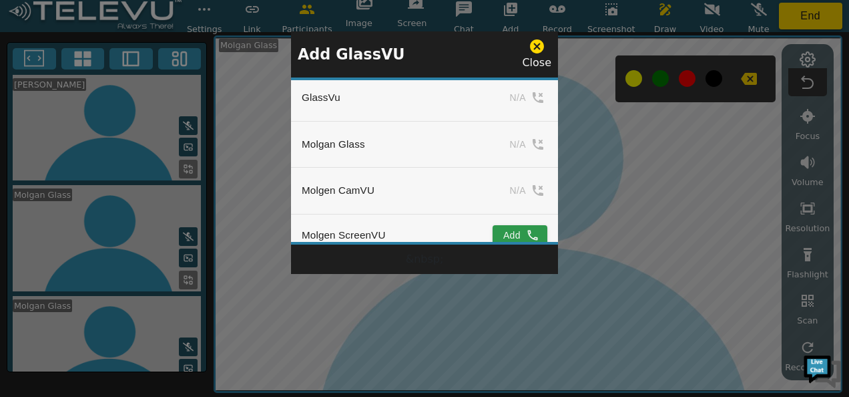
scroll to position [51, 0]
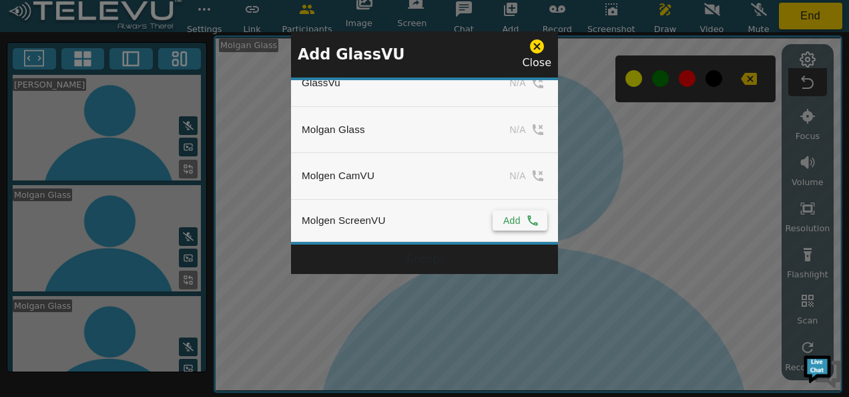
click at [499, 213] on button "Add" at bounding box center [520, 220] width 55 height 20
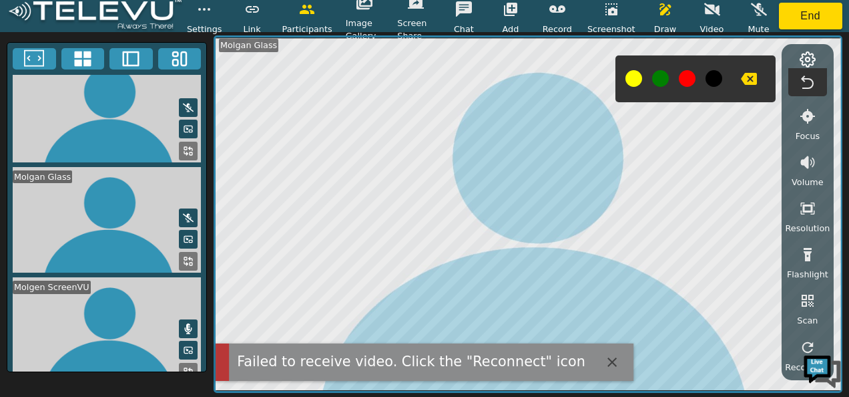
scroll to position [130, 0]
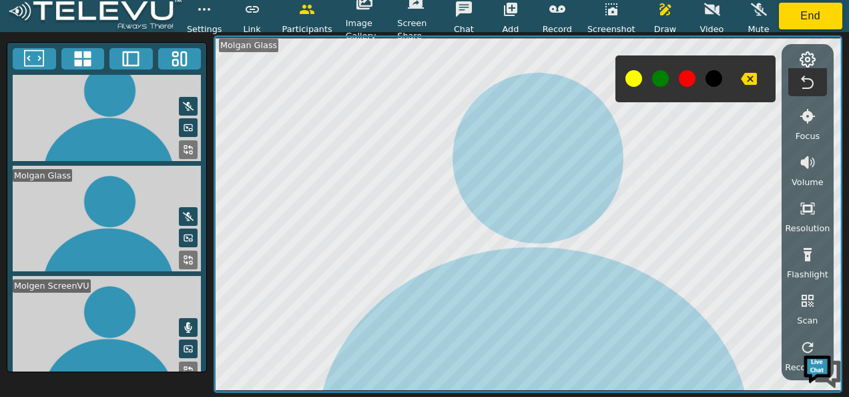
click at [184, 365] on icon at bounding box center [188, 370] width 11 height 11
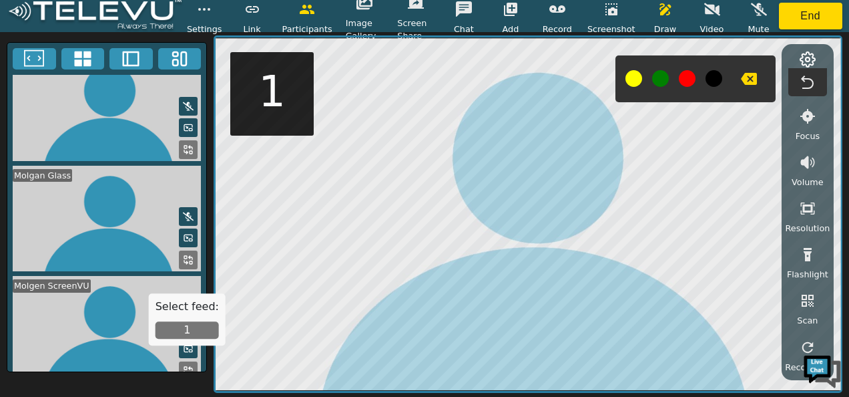
click at [188, 334] on button "1" at bounding box center [187, 329] width 63 height 17
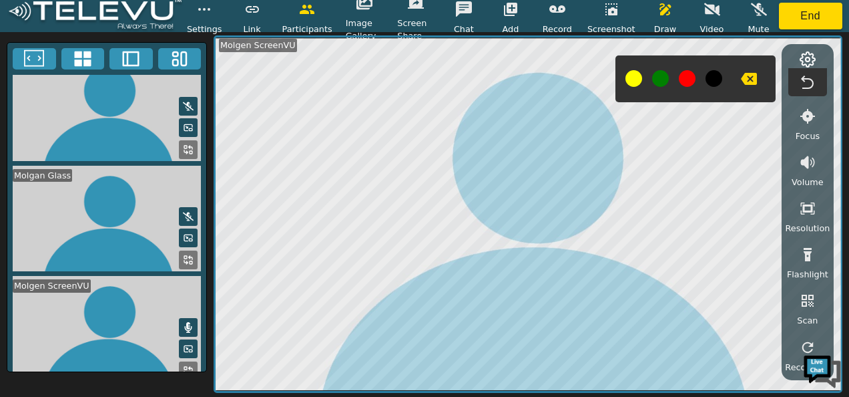
scroll to position [0, 0]
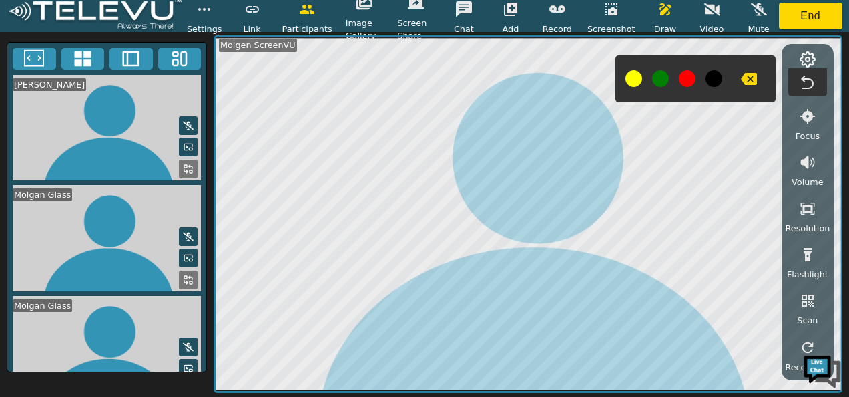
click at [81, 60] on icon at bounding box center [82, 58] width 17 height 15
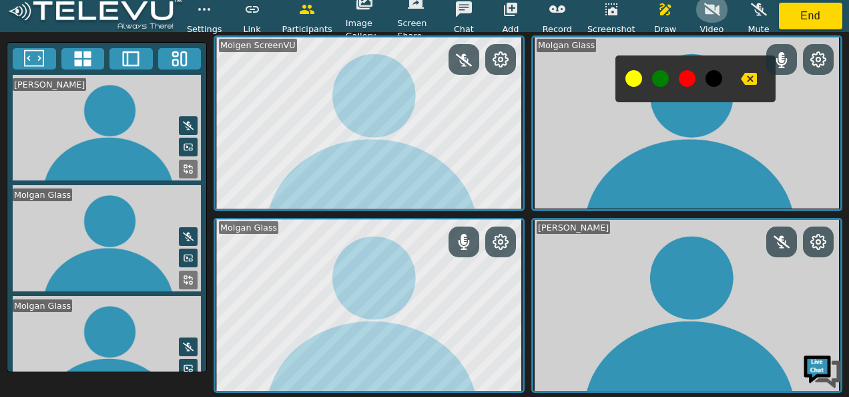
click at [708, 13] on icon "button" at bounding box center [712, 9] width 16 height 13
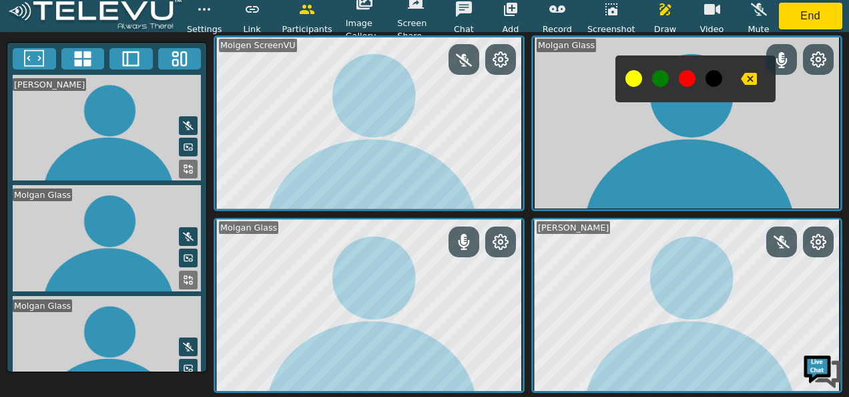
click at [183, 274] on icon at bounding box center [188, 279] width 11 height 11
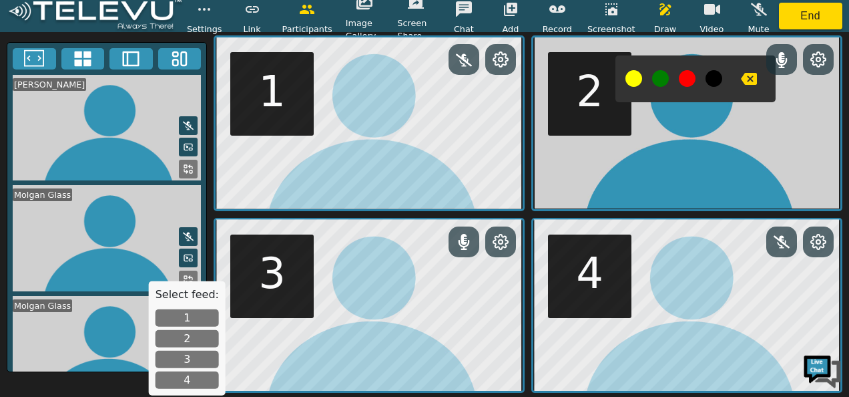
click at [190, 316] on button "1" at bounding box center [187, 317] width 63 height 17
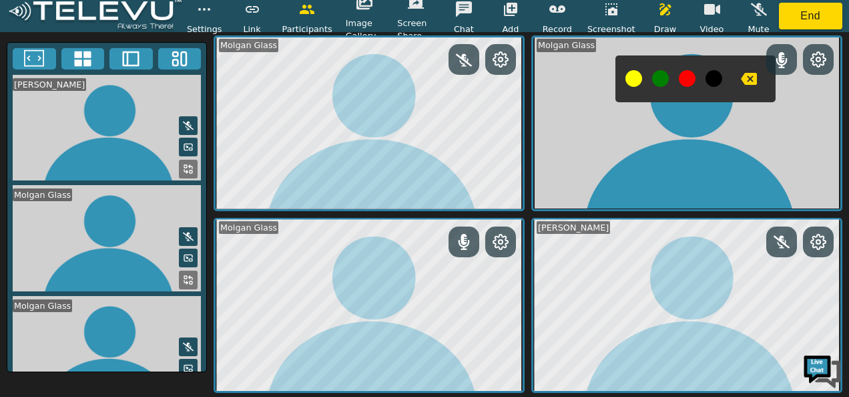
click at [37, 57] on icon at bounding box center [34, 59] width 20 height 20
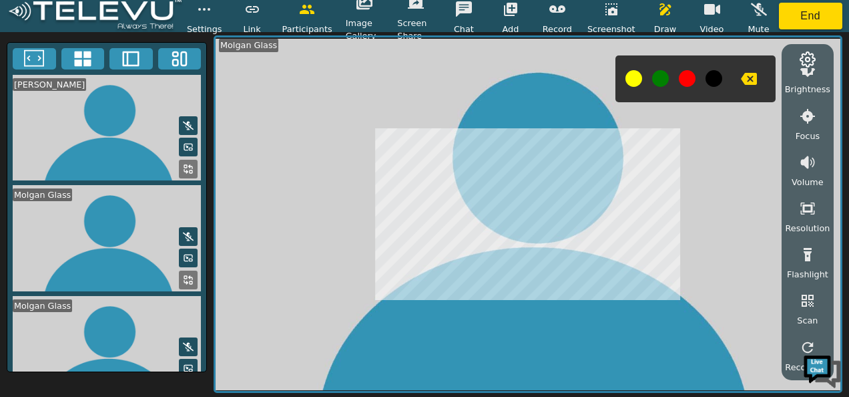
scroll to position [250, 0]
click at [190, 281] on rect at bounding box center [191, 282] width 3 height 3
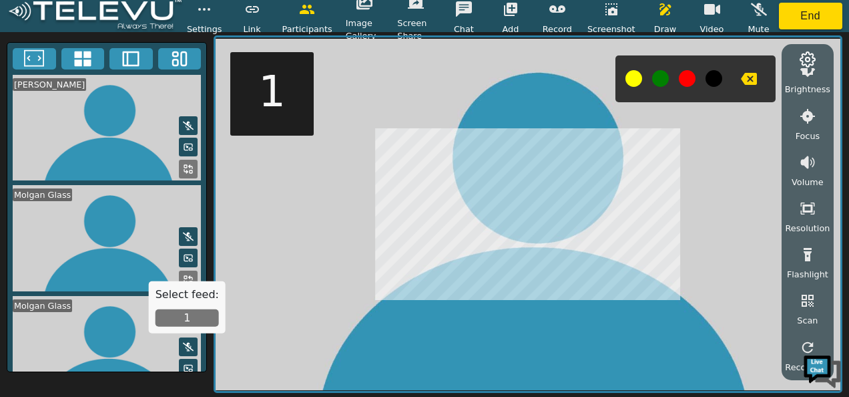
click at [180, 319] on button "1" at bounding box center [187, 317] width 63 height 17
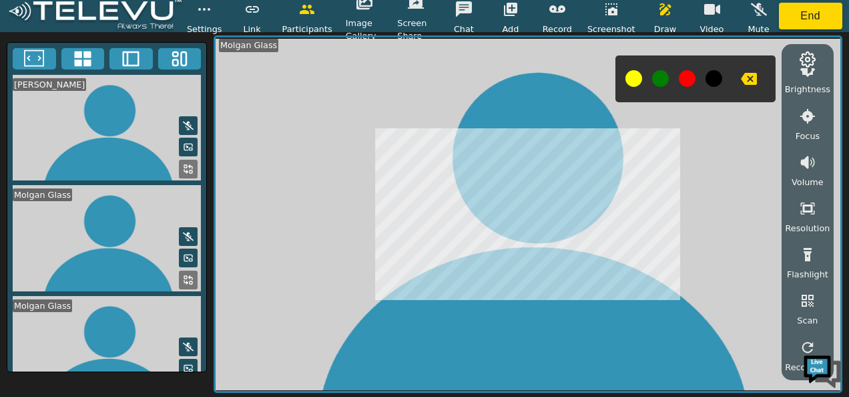
click at [189, 276] on icon at bounding box center [190, 277] width 3 height 3
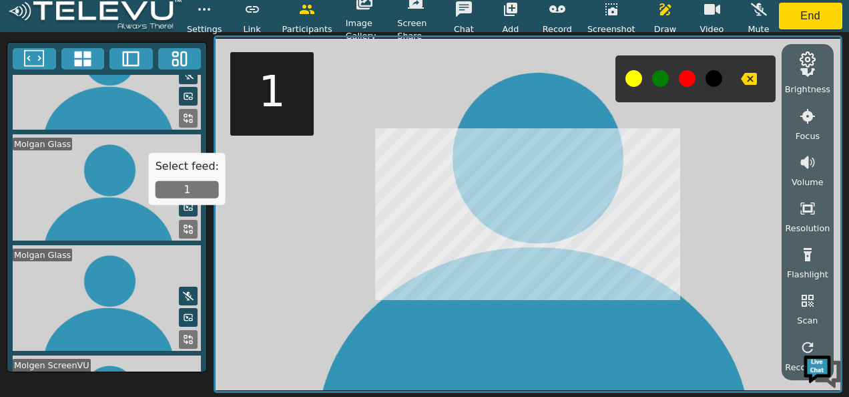
scroll to position [130, 0]
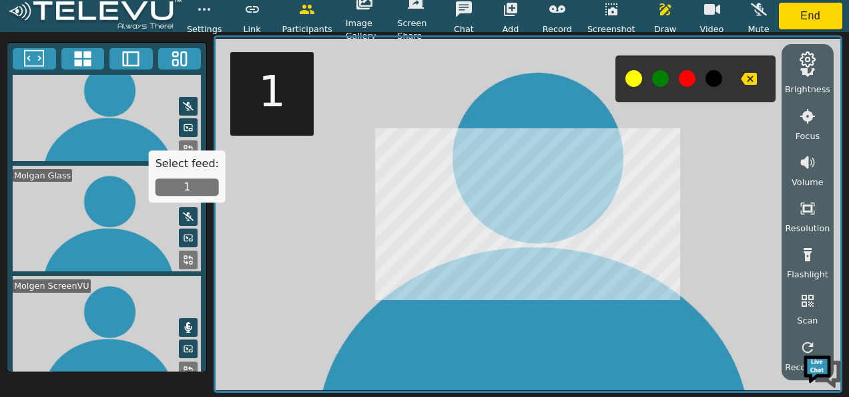
click at [195, 183] on button "1" at bounding box center [187, 187] width 63 height 17
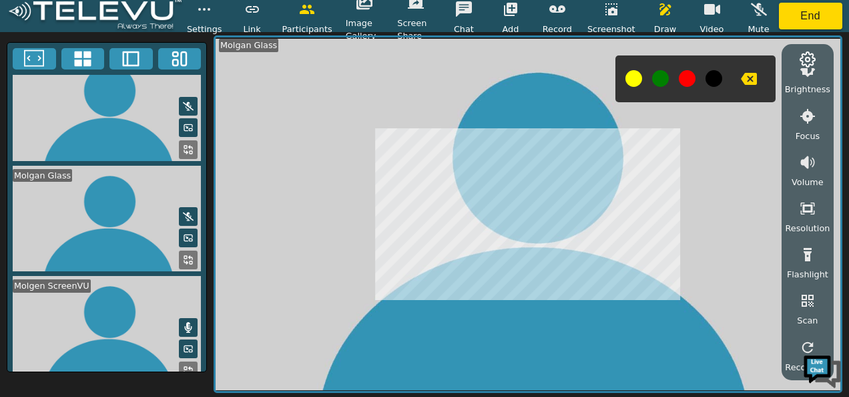
click at [184, 146] on rect at bounding box center [185, 147] width 3 height 3
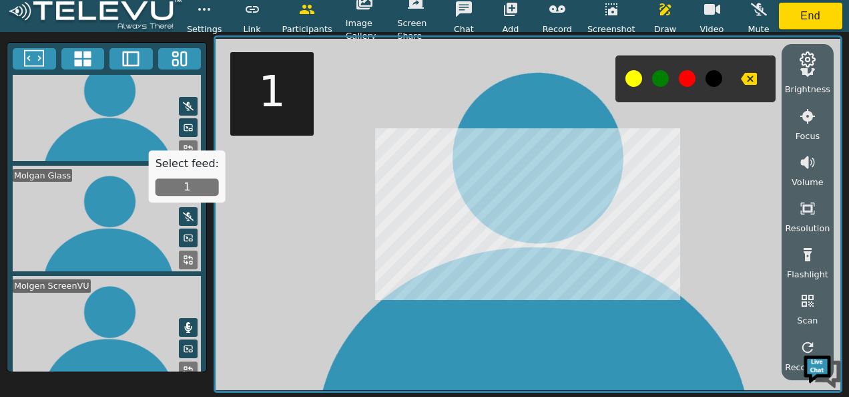
click at [180, 196] on button "1" at bounding box center [187, 187] width 63 height 17
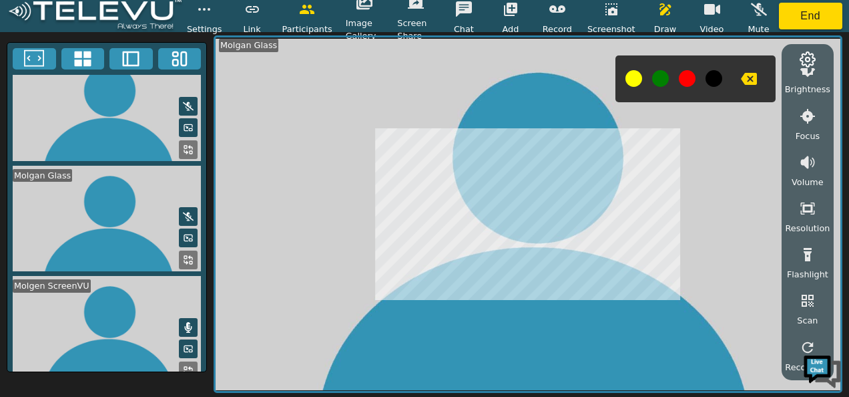
click at [186, 254] on icon at bounding box center [188, 259] width 11 height 11
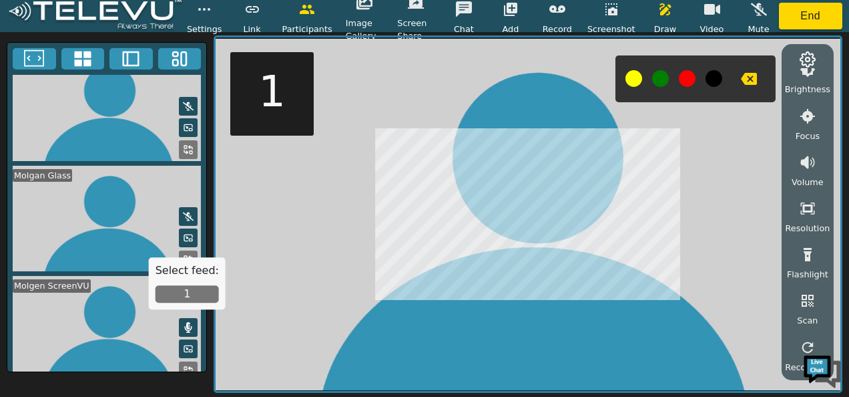
click at [183, 289] on button "1" at bounding box center [187, 294] width 63 height 17
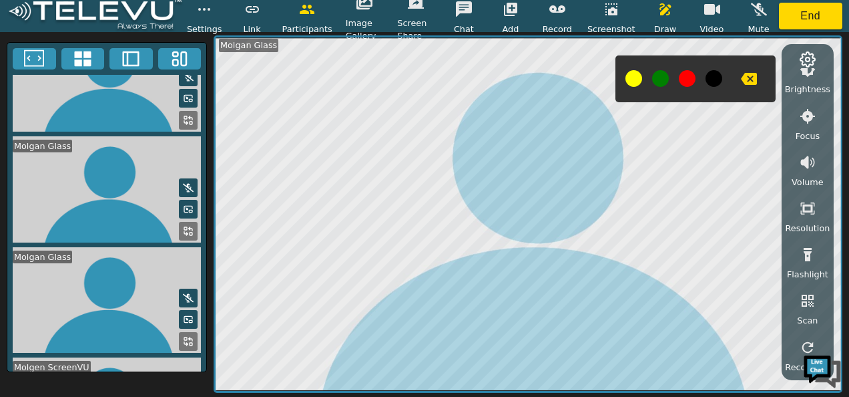
scroll to position [0, 0]
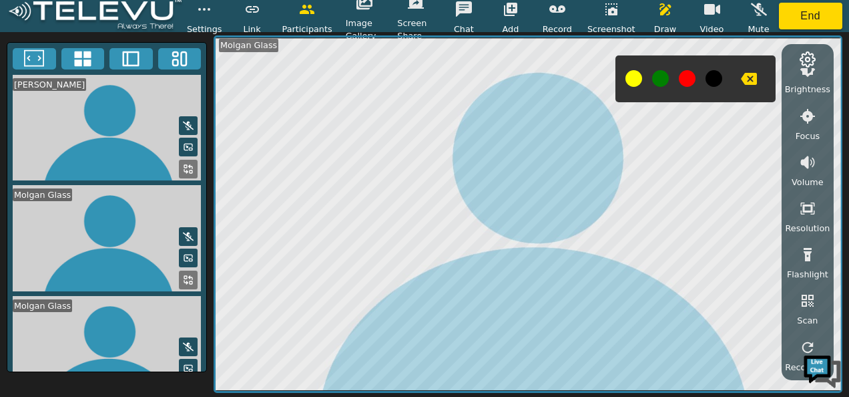
click at [190, 170] on rect at bounding box center [191, 171] width 3 height 3
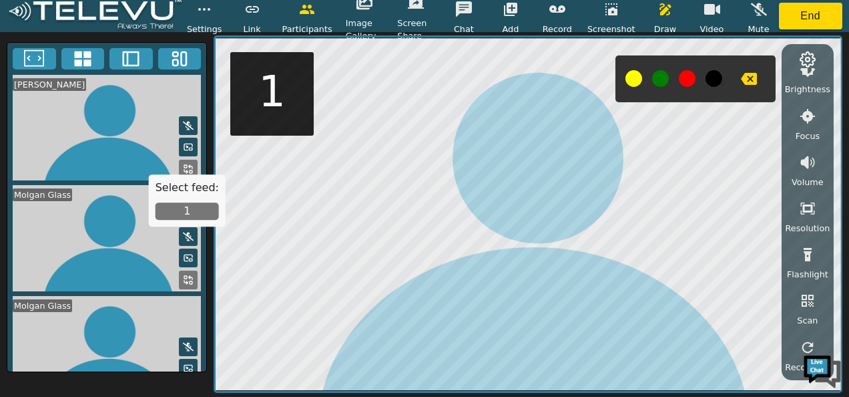
click at [186, 207] on button "1" at bounding box center [187, 211] width 63 height 17
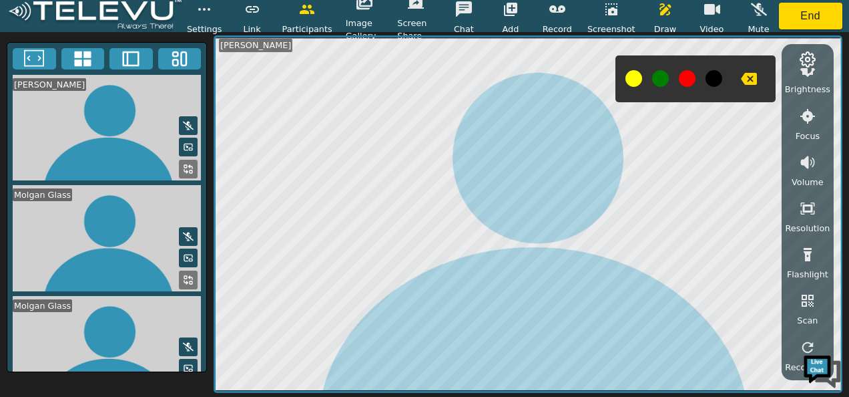
scroll to position [67, 0]
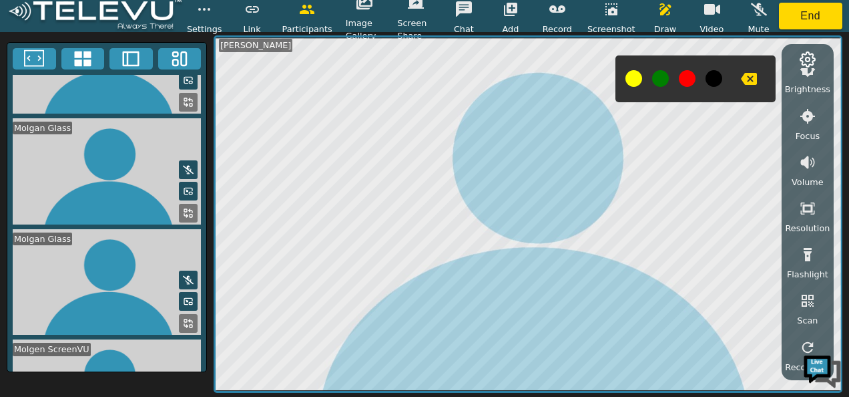
click at [186, 208] on icon at bounding box center [188, 213] width 11 height 11
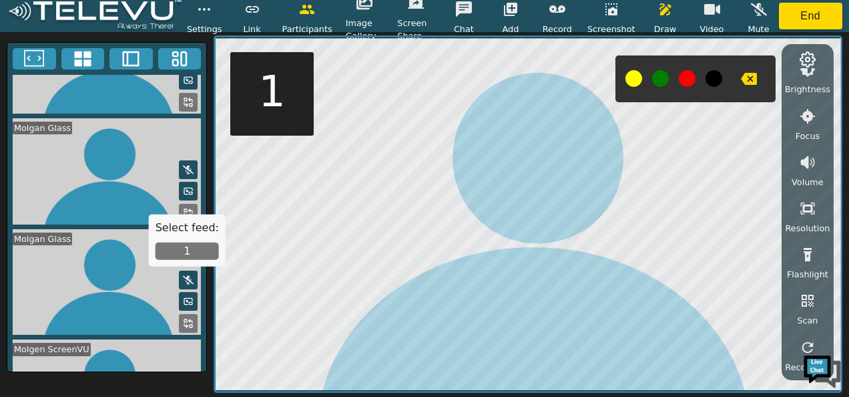
click at [182, 246] on button "1" at bounding box center [187, 250] width 63 height 17
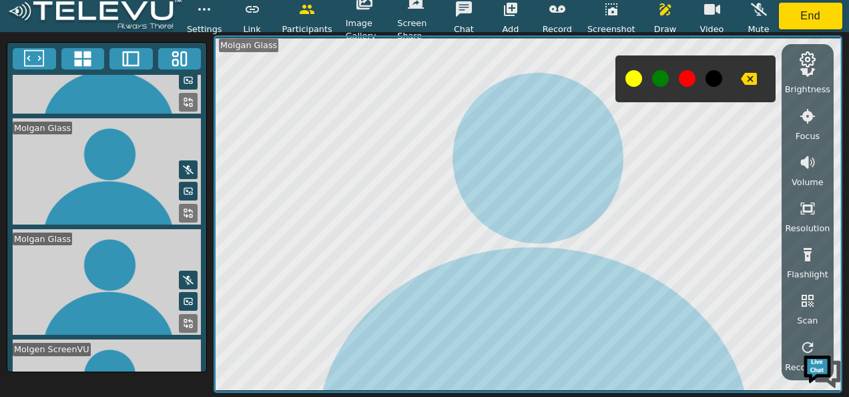
click at [184, 319] on rect at bounding box center [185, 320] width 3 height 3
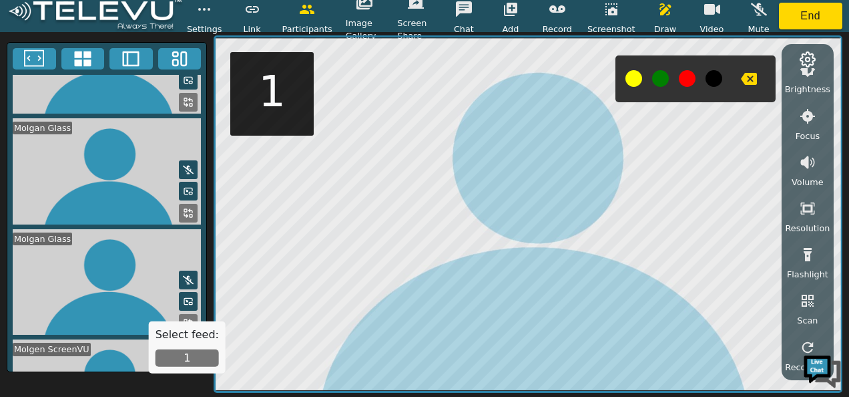
click at [184, 361] on button "1" at bounding box center [187, 357] width 63 height 17
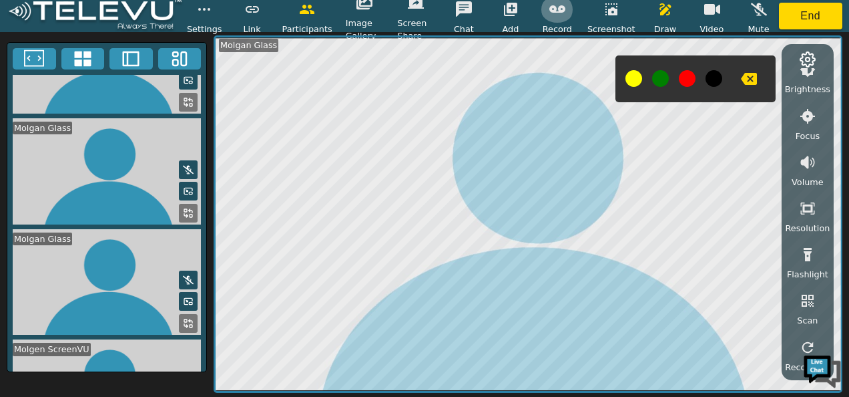
click at [553, 18] on button "button" at bounding box center [557, 9] width 33 height 27
click at [685, 80] on button at bounding box center [687, 78] width 17 height 17
click at [750, 78] on icon "button" at bounding box center [749, 79] width 16 height 12
click at [608, 17] on icon "button" at bounding box center [612, 9] width 16 height 16
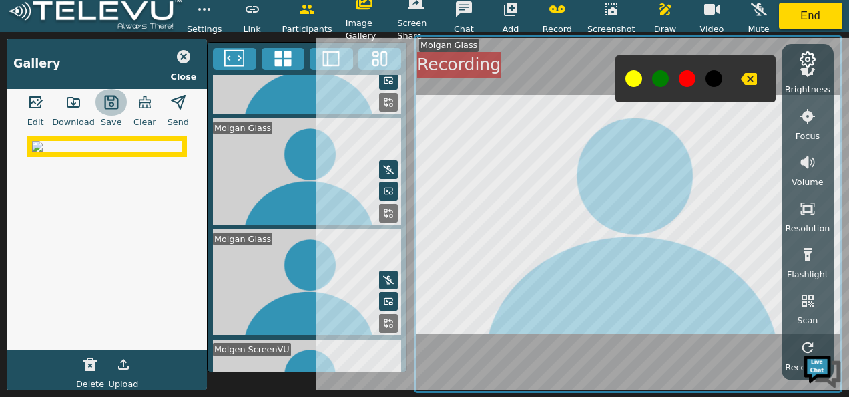
click at [107, 100] on icon "button" at bounding box center [111, 102] width 14 height 14
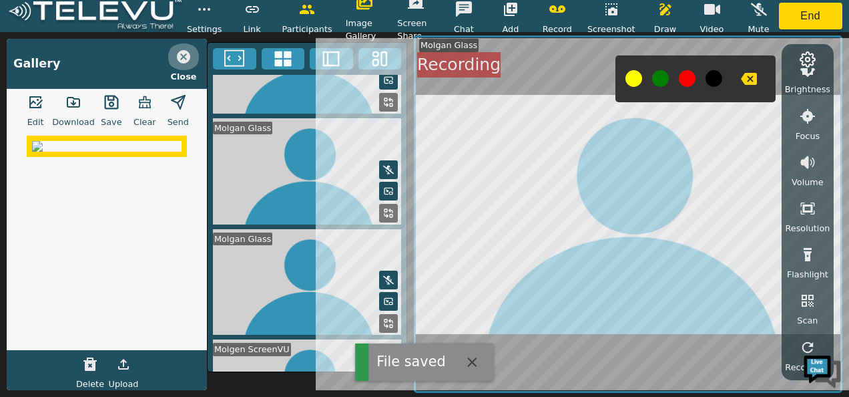
click at [184, 56] on icon "button" at bounding box center [184, 57] width 16 height 16
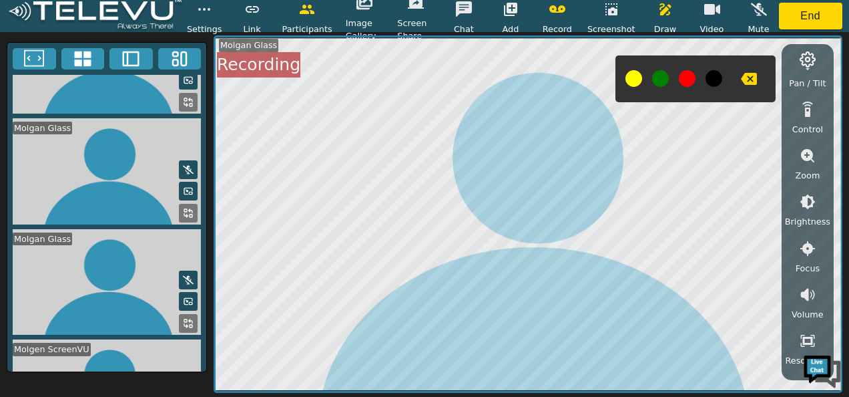
scroll to position [116, 0]
